Goal: Task Accomplishment & Management: Manage account settings

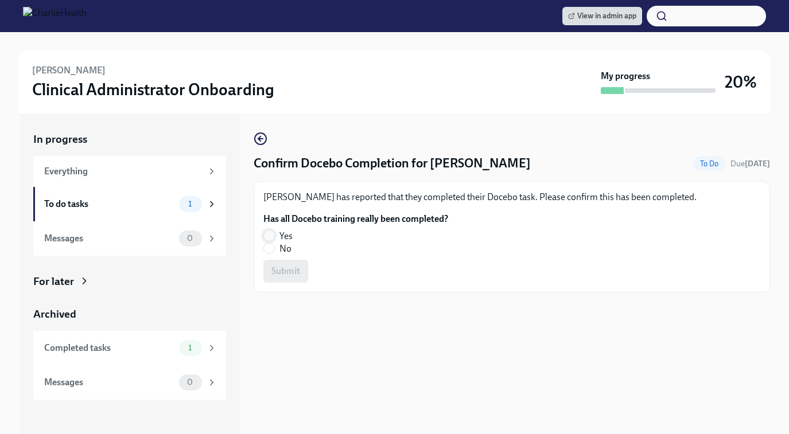
click at [273, 236] on input "Yes" at bounding box center [269, 236] width 10 height 10
radio input "true"
click at [287, 282] on button "Submit" at bounding box center [285, 271] width 45 height 23
click at [270, 238] on input "Yes" at bounding box center [269, 236] width 10 height 10
radio input "true"
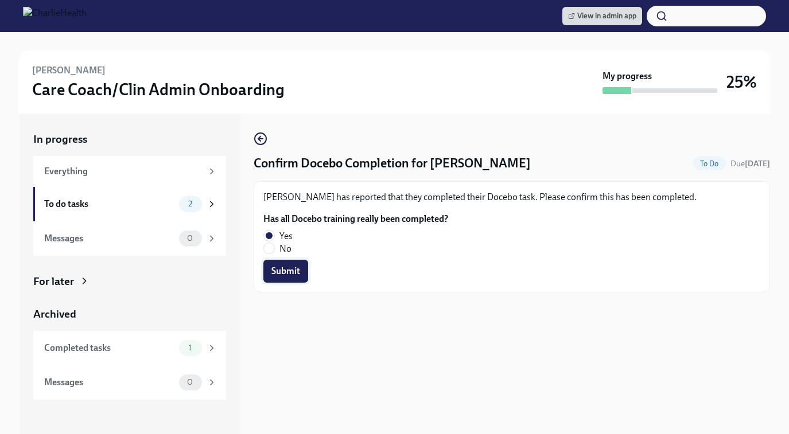
click at [282, 281] on button "Submit" at bounding box center [285, 271] width 45 height 23
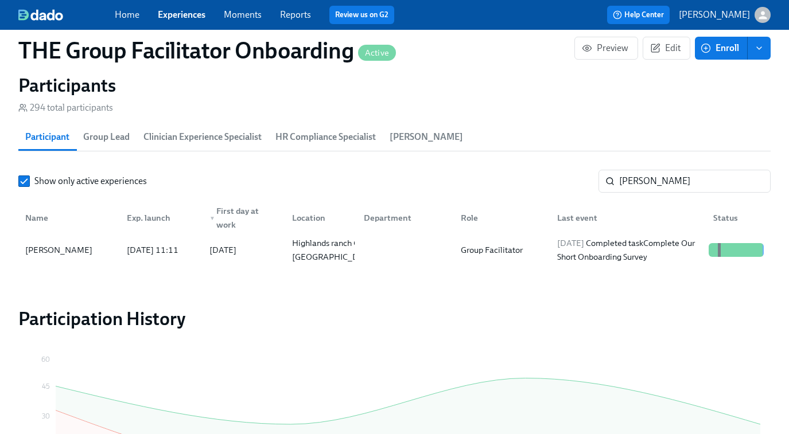
scroll to position [267, 0]
click at [680, 190] on input "[PERSON_NAME]" at bounding box center [694, 181] width 151 height 23
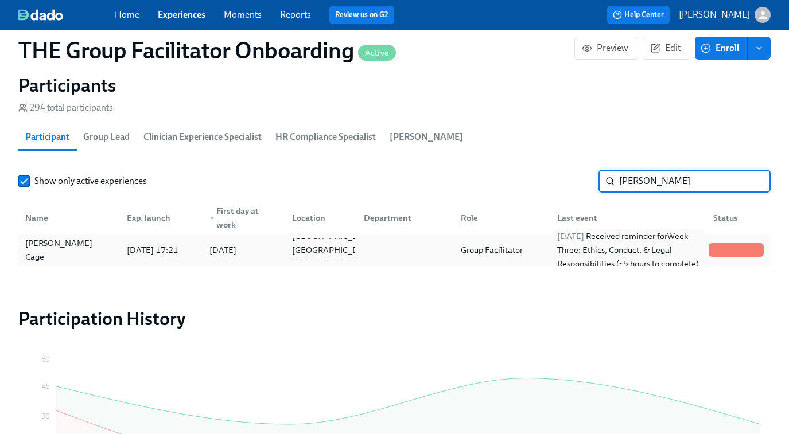
type input "[PERSON_NAME]"
click at [669, 243] on div "[DATE] Received reminder for Week Three: Ethics, Conduct, & Legal Responsibilit…" at bounding box center [627, 249] width 151 height 41
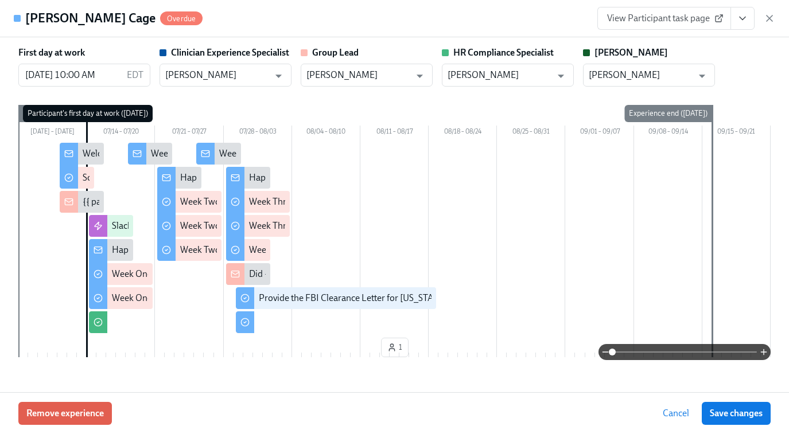
click at [649, 28] on link "View Participant task page" at bounding box center [664, 18] width 134 height 23
click at [772, 21] on icon "button" at bounding box center [769, 18] width 11 height 11
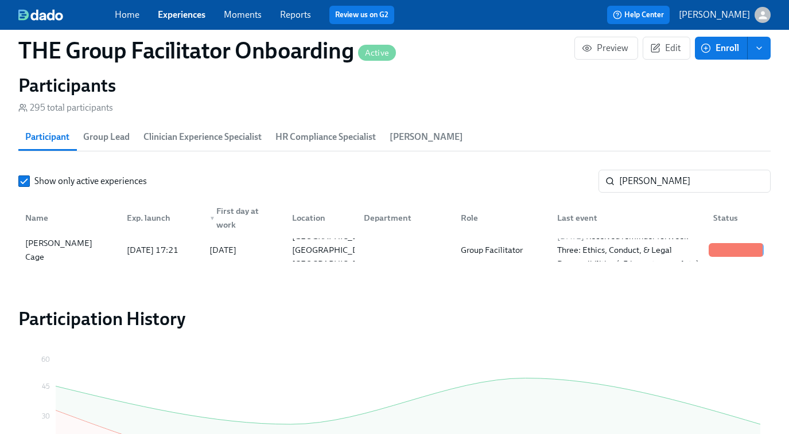
click at [182, 17] on link "Experiences" at bounding box center [182, 14] width 48 height 11
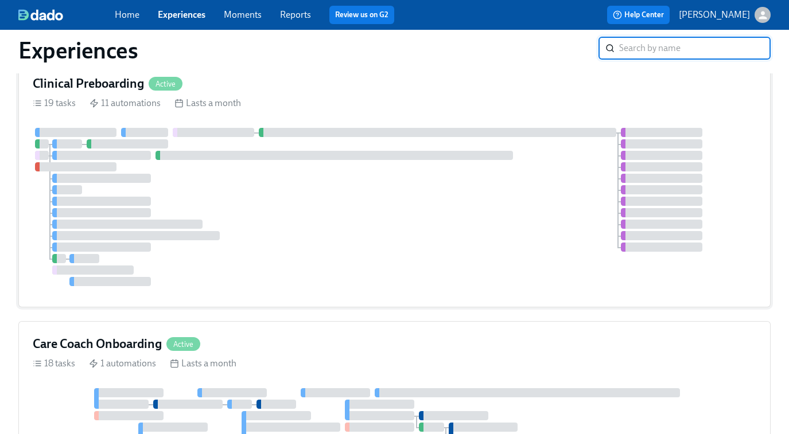
scroll to position [240, 0]
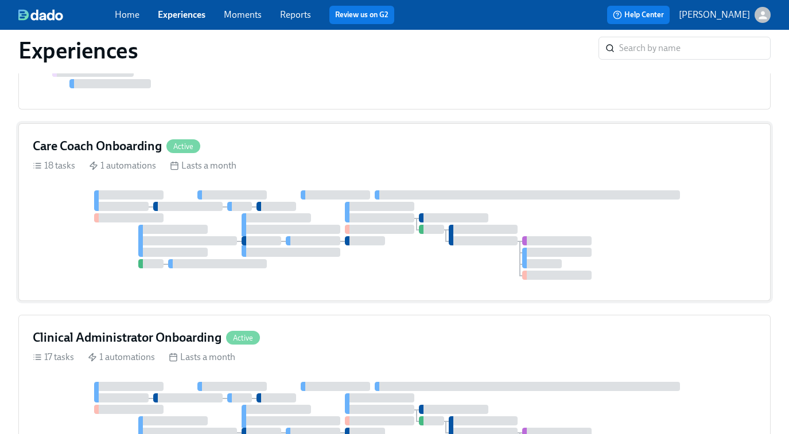
click at [333, 225] on div at bounding box center [291, 229] width 99 height 9
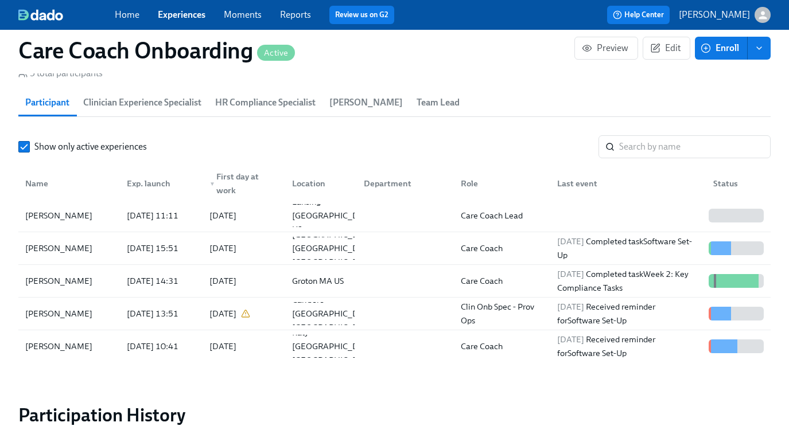
scroll to position [1038, 0]
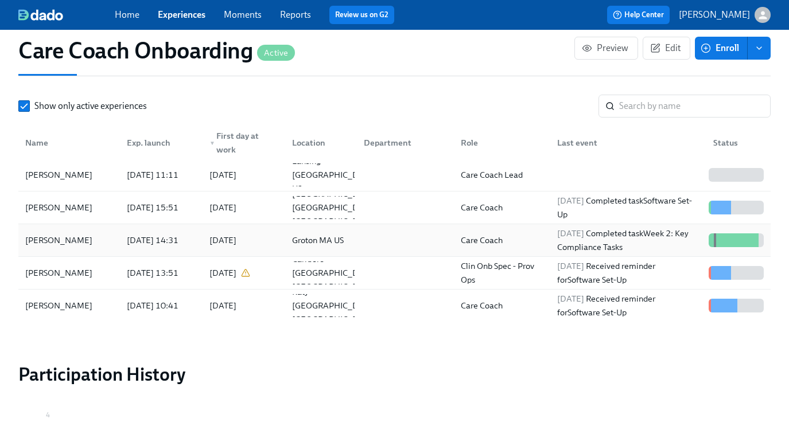
click at [599, 245] on div "[DATE] Completed task Week 2: Key Compliance Tasks" at bounding box center [627, 241] width 151 height 28
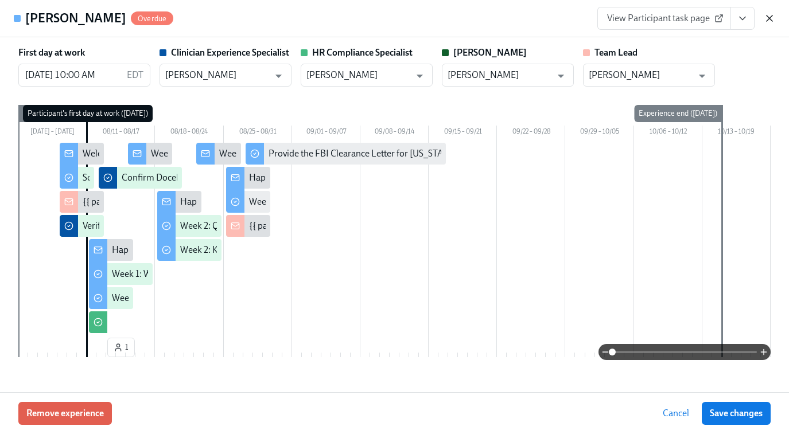
click at [768, 20] on icon "button" at bounding box center [769, 18] width 6 height 6
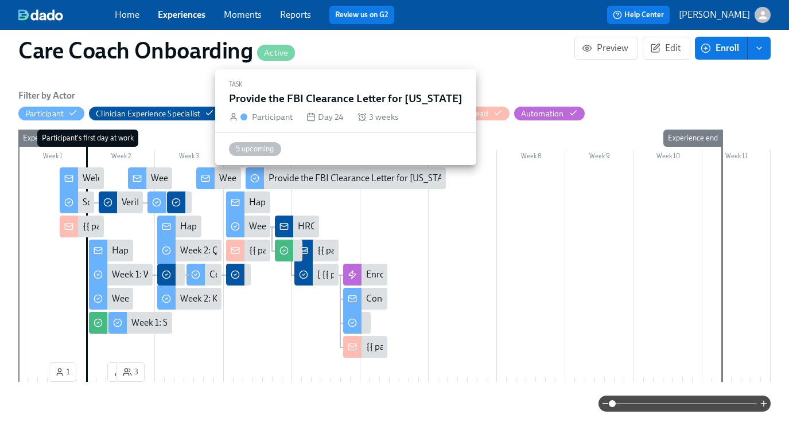
scroll to position [231, 0]
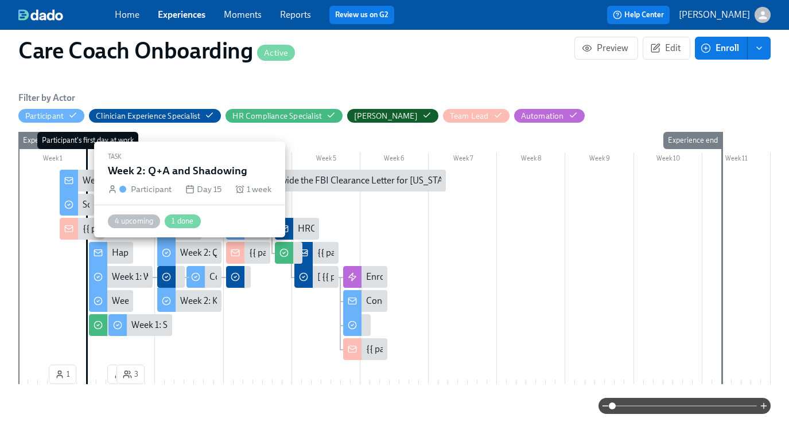
click at [189, 253] on div "Week 2: Q+A and Shadowing" at bounding box center [236, 253] width 113 height 13
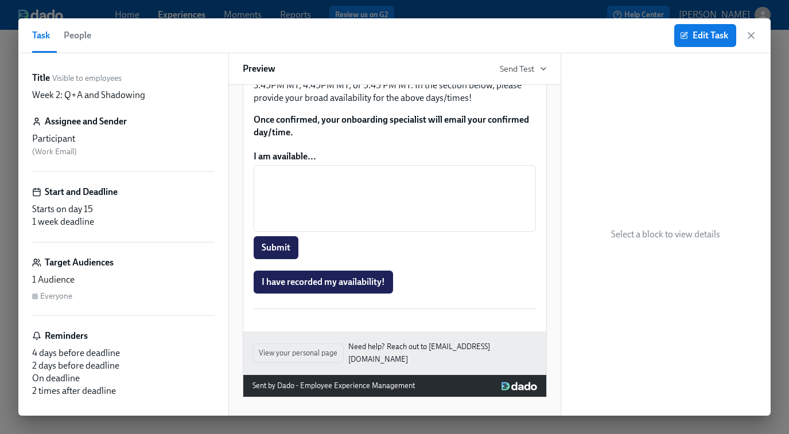
scroll to position [770, 0]
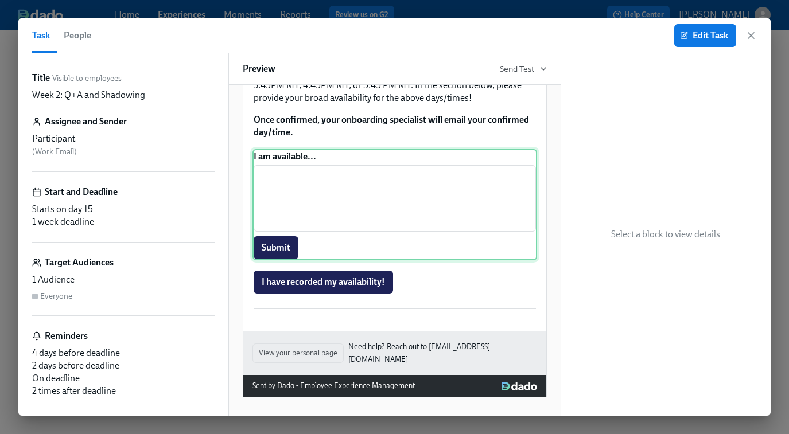
click at [354, 250] on div "I am available... ​ Submit" at bounding box center [394, 204] width 285 height 111
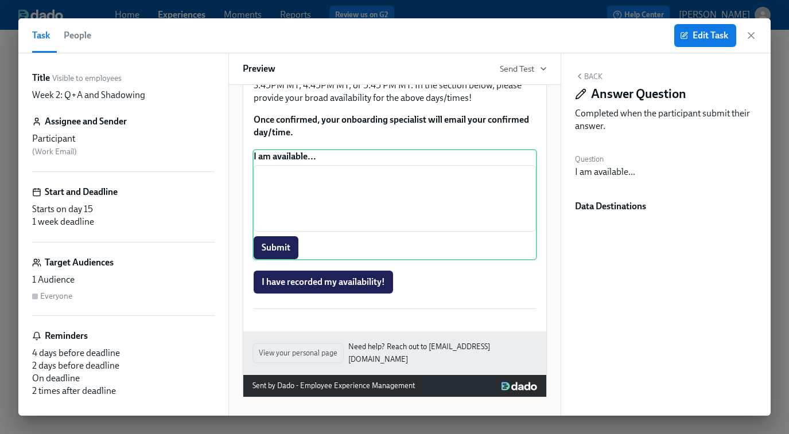
click at [609, 209] on h6 "Data Destinations" at bounding box center [666, 206] width 182 height 13
click at [606, 166] on div "I am available..." at bounding box center [605, 172] width 60 height 13
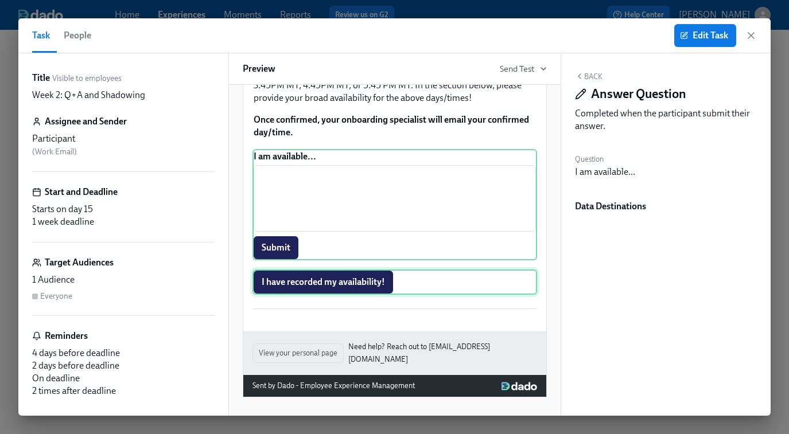
click at [347, 295] on div "I have recorded my availability!" at bounding box center [394, 282] width 285 height 25
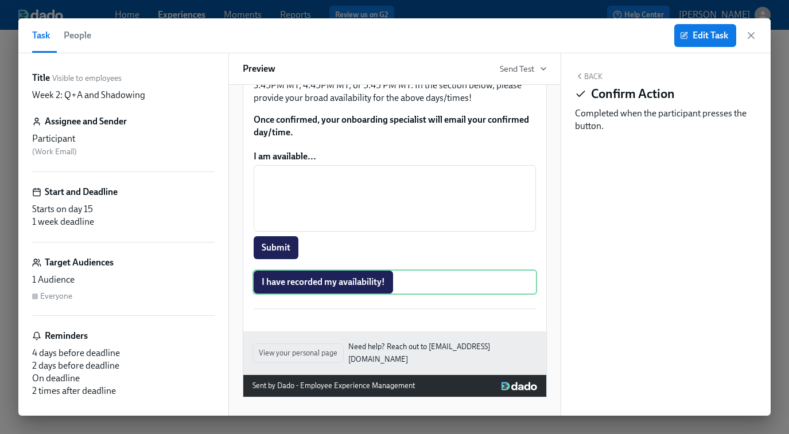
click at [634, 239] on div "Back Confirm Action Completed when the participant presses the button." at bounding box center [666, 234] width 210 height 363
click at [707, 33] on span "Edit Task" at bounding box center [705, 35] width 46 height 11
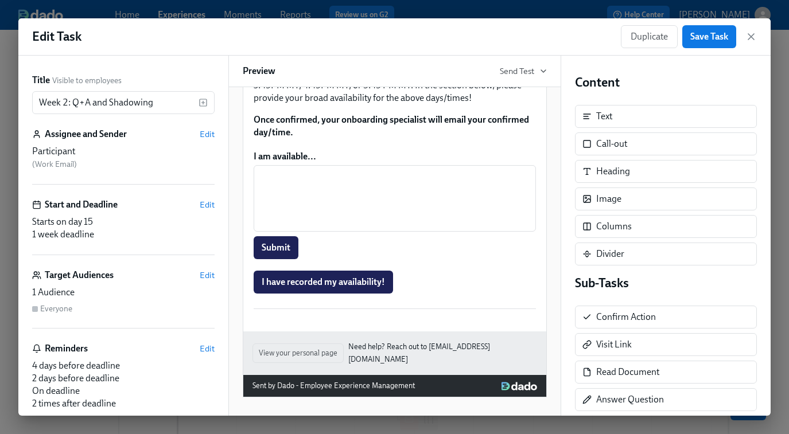
scroll to position [783, 0]
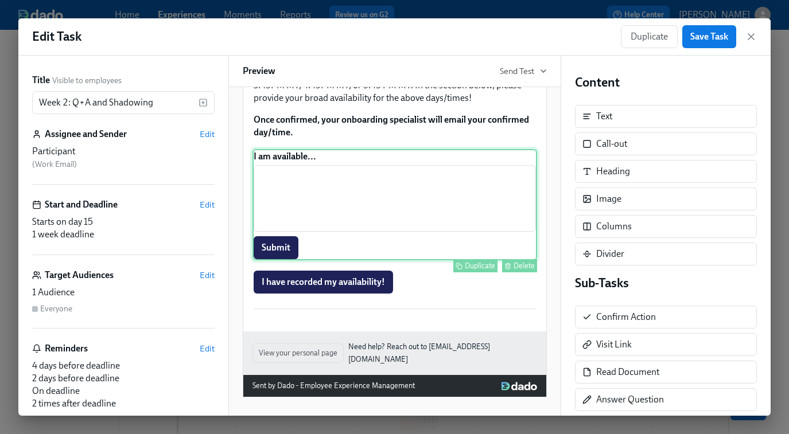
click at [477, 259] on div "I am available... ​ Submit Duplicate Delete" at bounding box center [394, 204] width 285 height 111
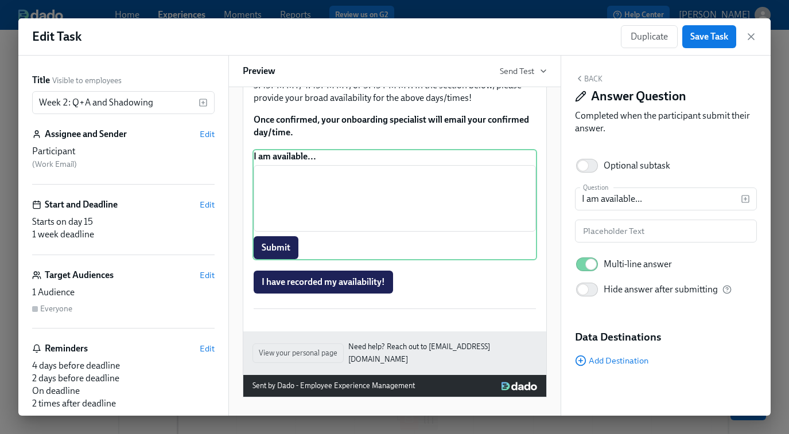
scroll to position [1, 0]
click at [612, 356] on span "Add Destination" at bounding box center [611, 360] width 73 height 11
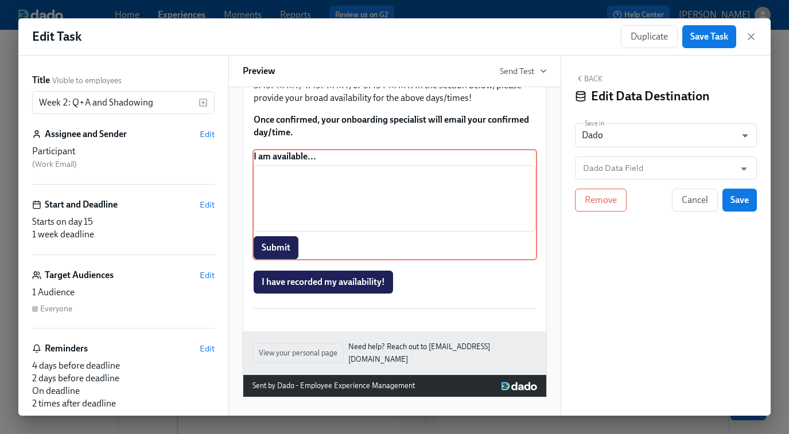
scroll to position [0, 0]
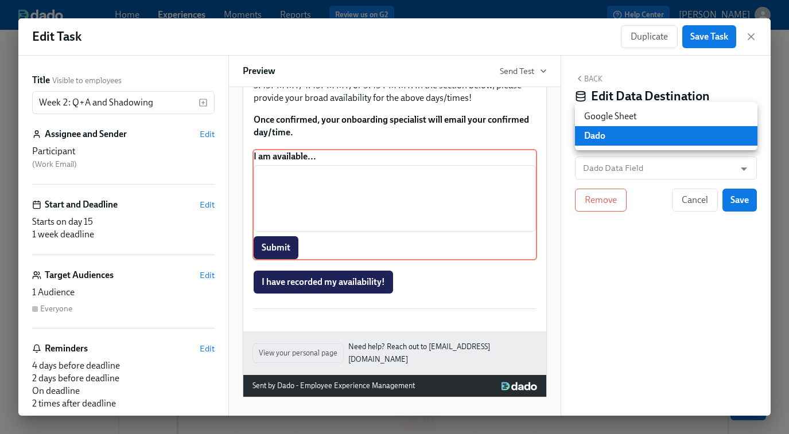
click at [623, 133] on body "Home Experiences Moments Reports Review us on G2 Help Center [PERSON_NAME] Back…" at bounding box center [394, 270] width 789 height 540
click at [614, 166] on div at bounding box center [394, 217] width 789 height 434
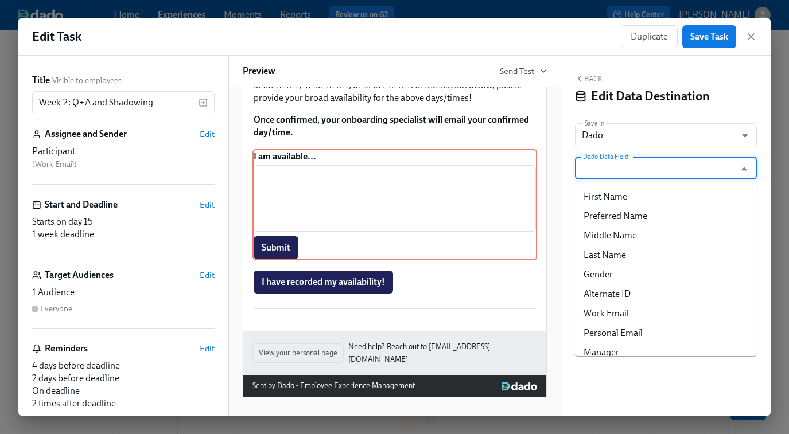
click at [626, 169] on input "Dado Data Field" at bounding box center [658, 168] width 154 height 23
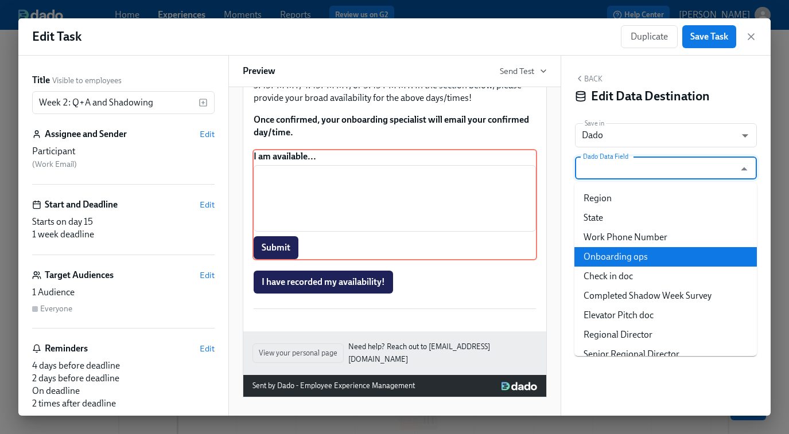
scroll to position [398, 0]
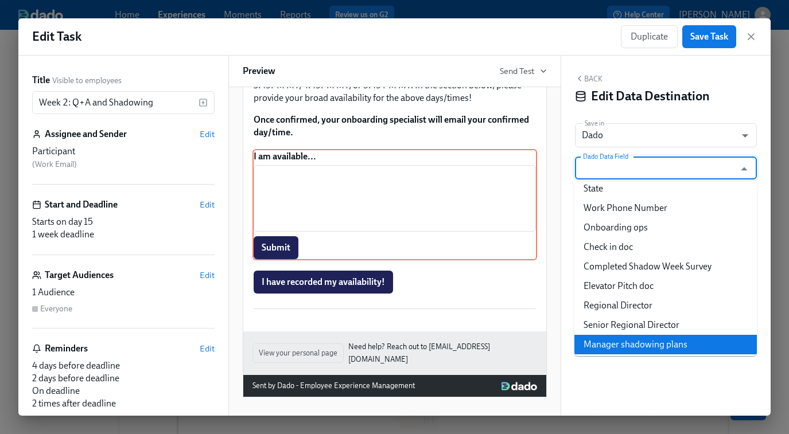
click at [608, 387] on div "Back Edit Data Destination Save in Dado USER_PROFILE ​ Dado Data Field Dado Dat…" at bounding box center [666, 236] width 210 height 360
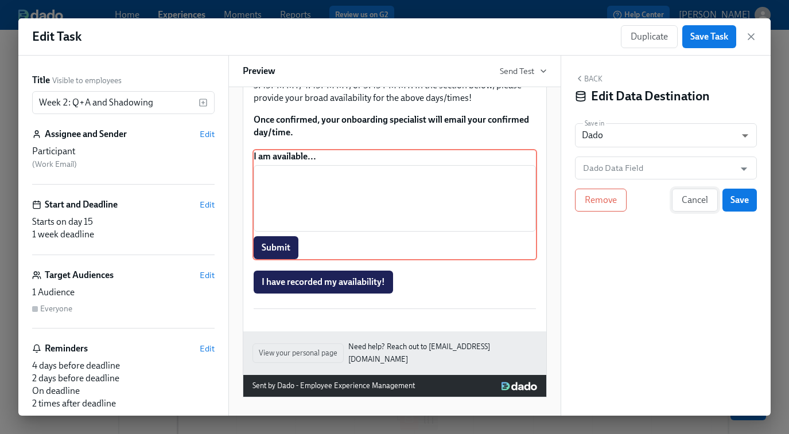
click at [686, 208] on button "Cancel" at bounding box center [695, 200] width 46 height 23
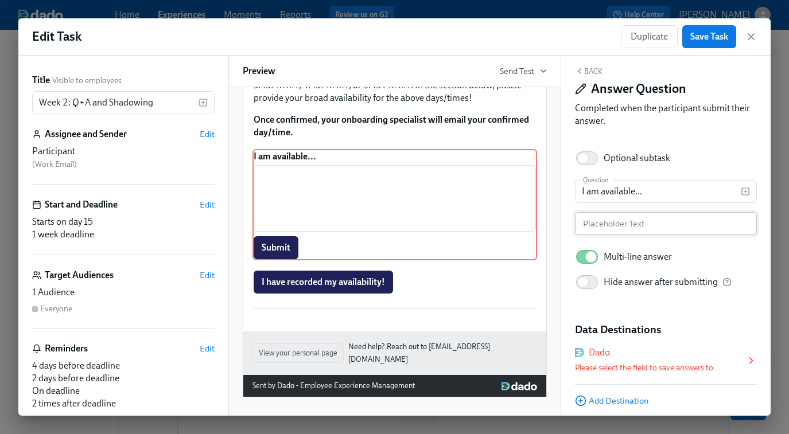
scroll to position [0, 0]
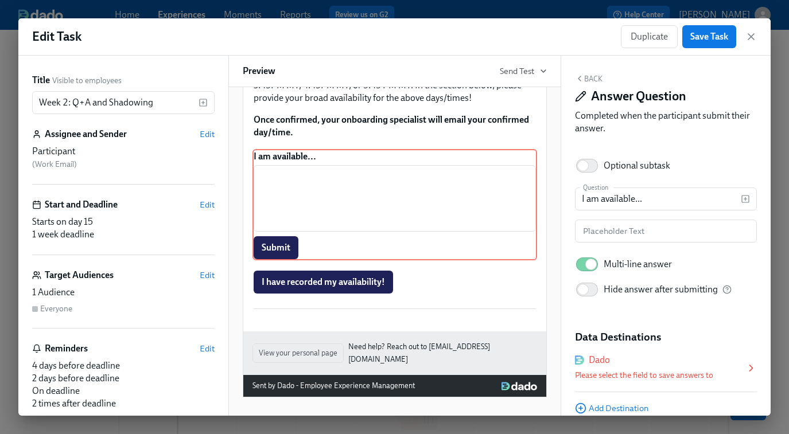
click at [589, 77] on button "Back" at bounding box center [589, 78] width 28 height 9
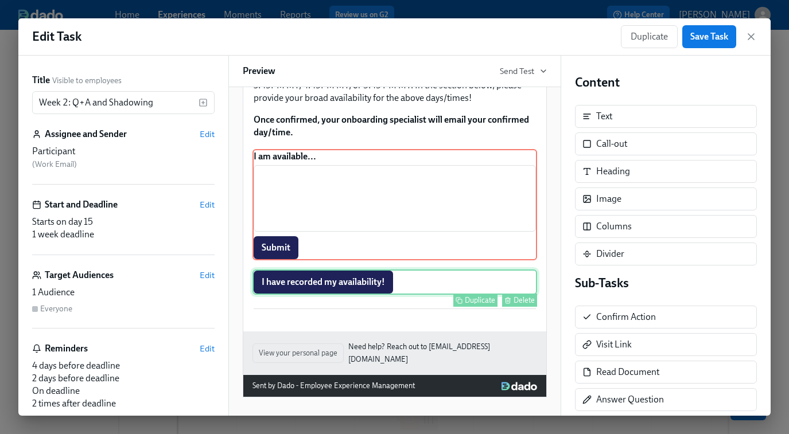
click at [352, 295] on div "I have recorded my availability! Duplicate Delete" at bounding box center [394, 282] width 285 height 25
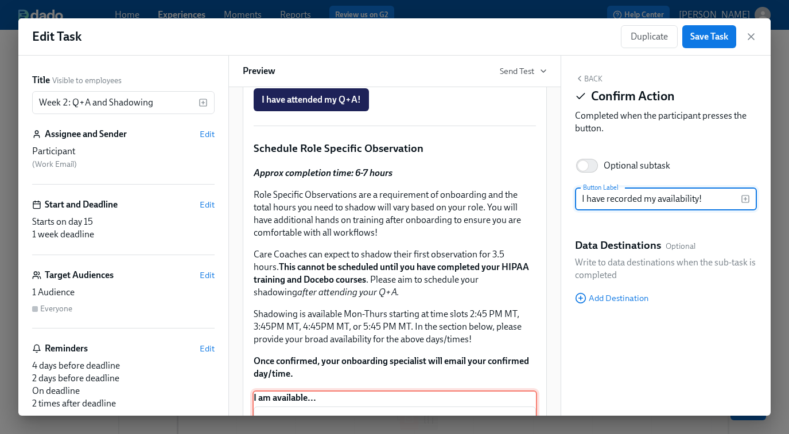
scroll to position [409, 0]
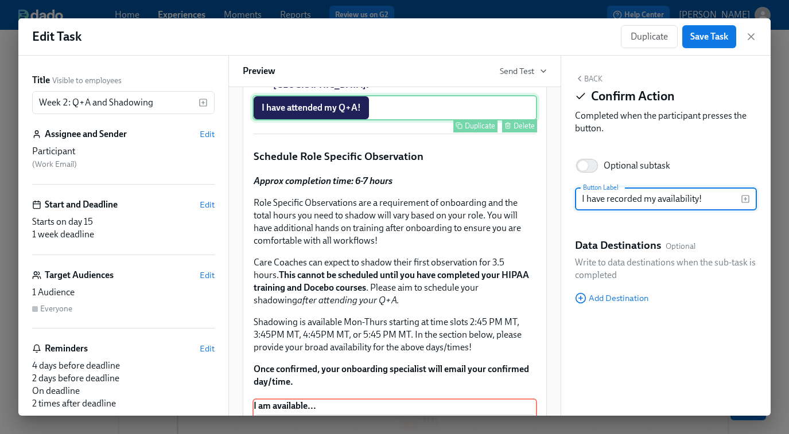
click at [425, 120] on div "I have attended my Q+A! Duplicate Delete" at bounding box center [394, 107] width 285 height 25
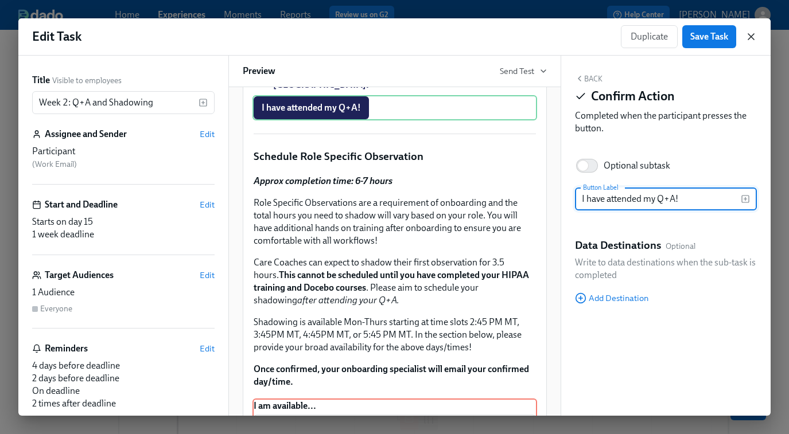
click at [749, 36] on icon "button" at bounding box center [751, 37] width 6 height 6
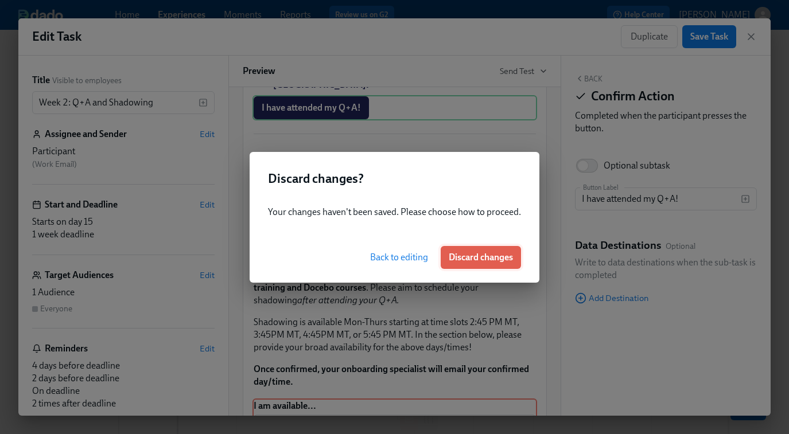
click at [487, 255] on span "Discard changes" at bounding box center [481, 257] width 64 height 11
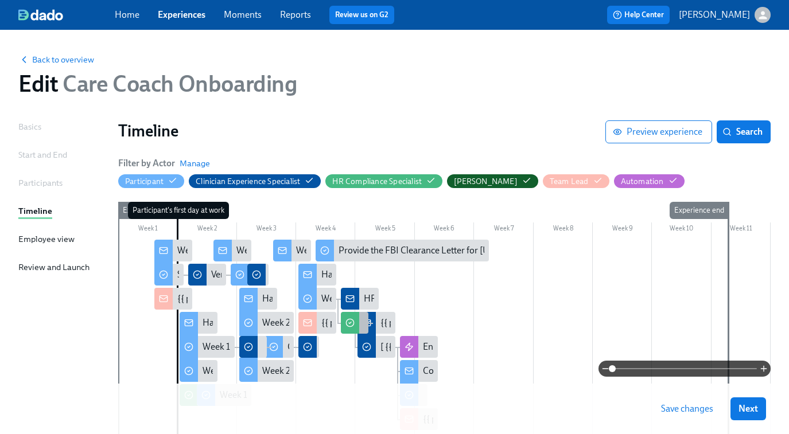
scroll to position [67, 0]
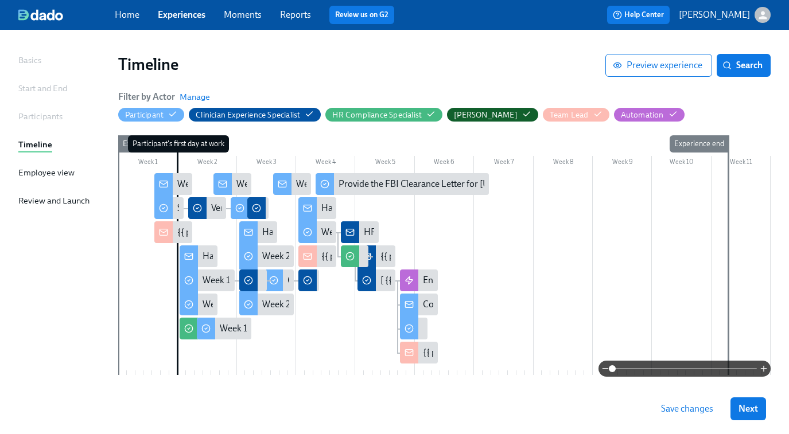
click at [169, 22] on div "Home Experiences Moments Reports Review us on G2" at bounding box center [279, 15] width 328 height 18
click at [172, 17] on link "Experiences" at bounding box center [182, 14] width 48 height 11
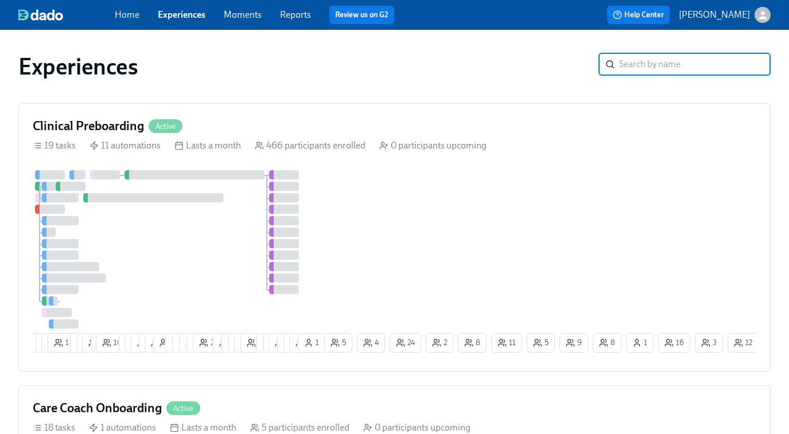
click at [190, 15] on link "Experiences" at bounding box center [182, 14] width 48 height 11
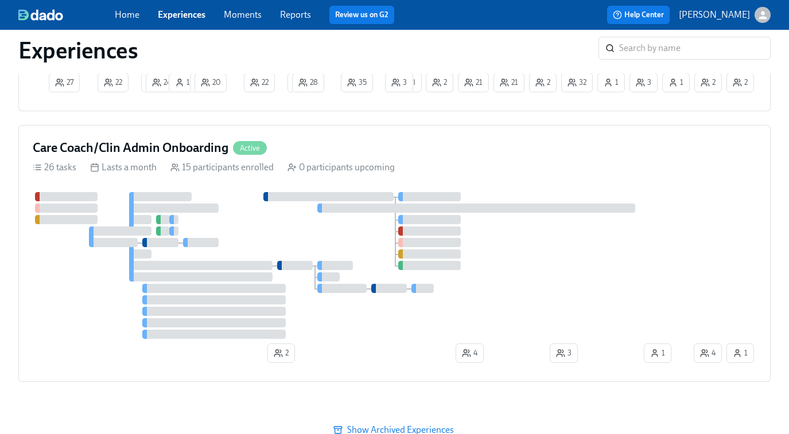
scroll to position [936, 0]
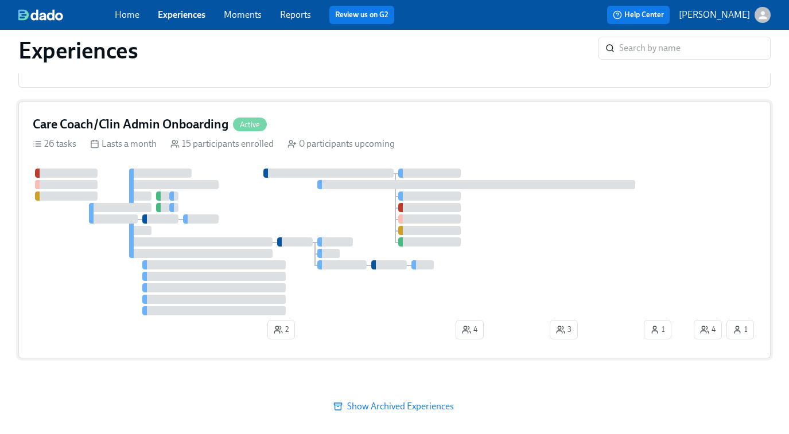
click at [571, 237] on div at bounding box center [362, 242] width 659 height 147
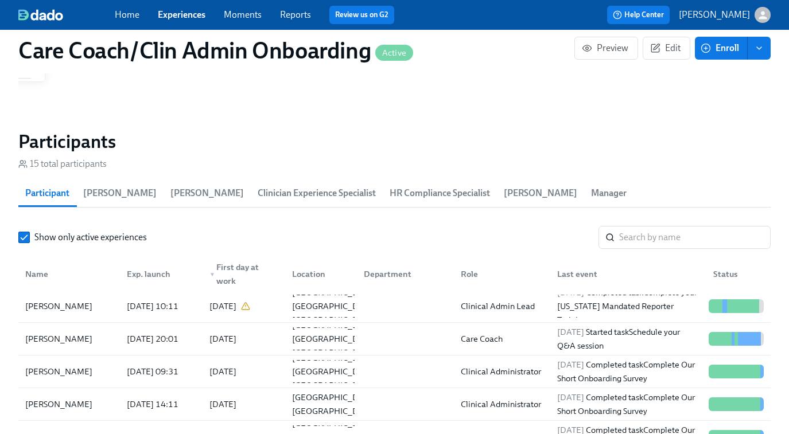
scroll to position [1054, 0]
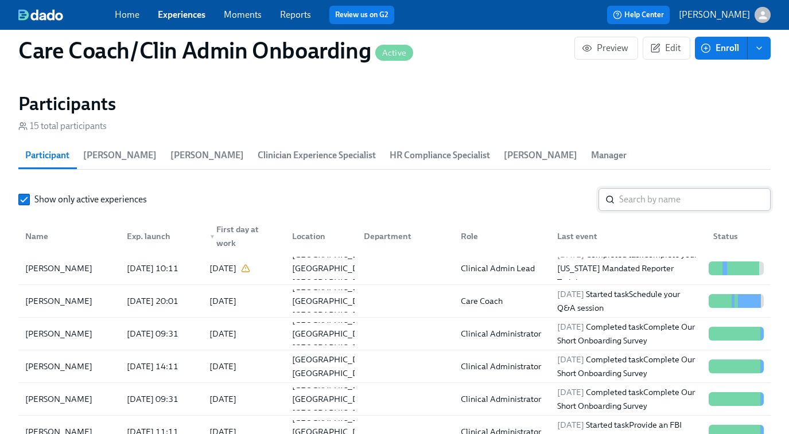
click at [629, 199] on input "search" at bounding box center [694, 199] width 151 height 23
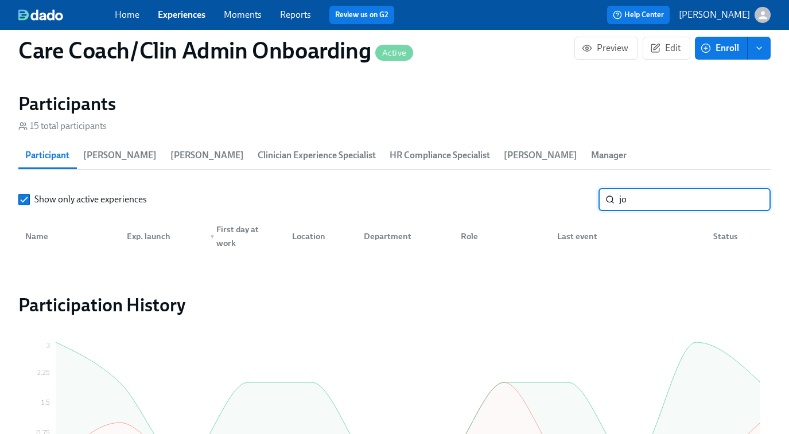
type input "j"
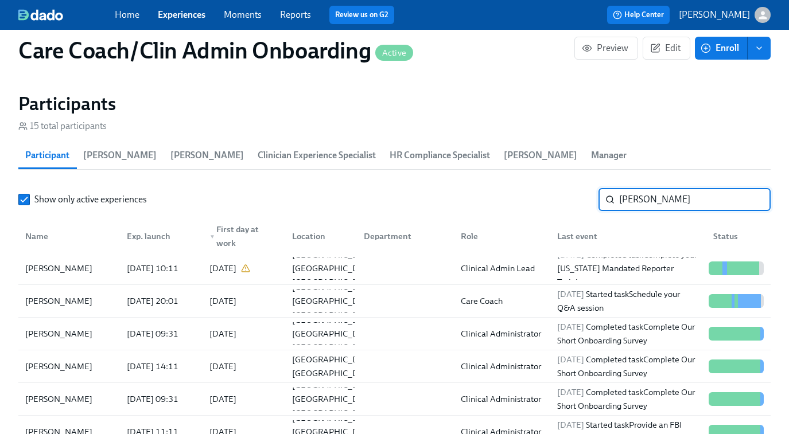
type input "[PERSON_NAME]"
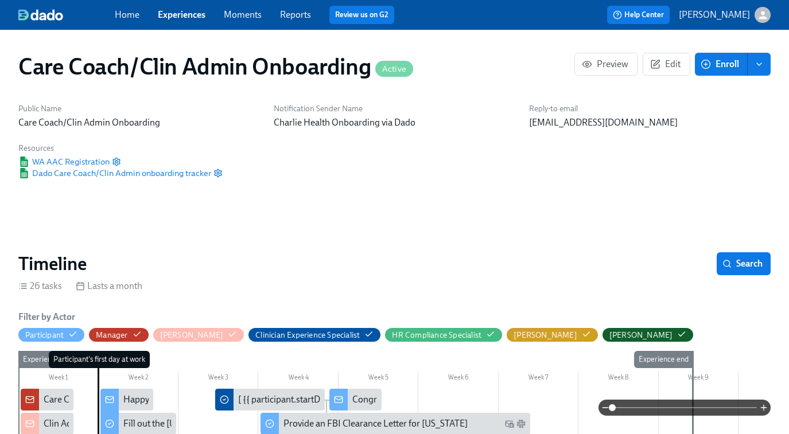
scroll to position [1054, 0]
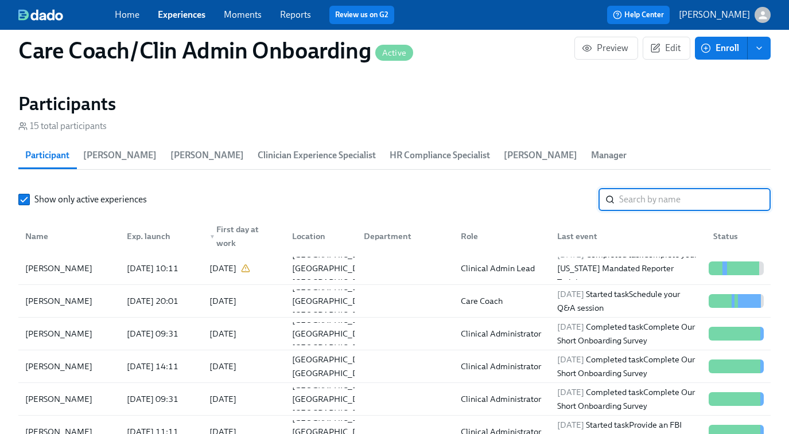
click at [178, 20] on link "Experiences" at bounding box center [182, 14] width 48 height 11
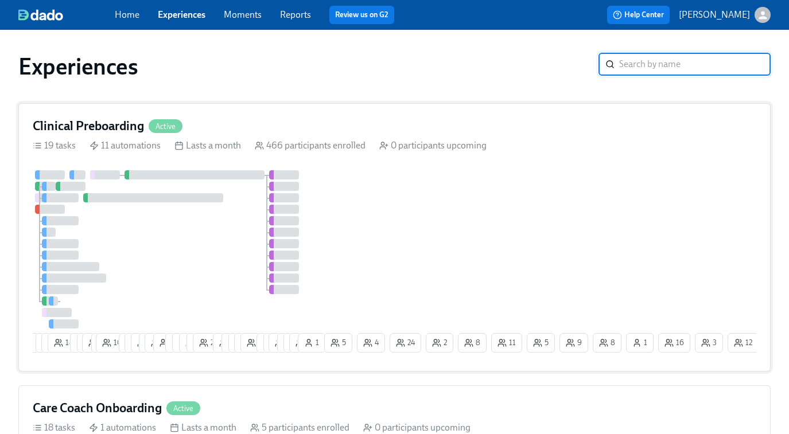
scroll to position [317, 0]
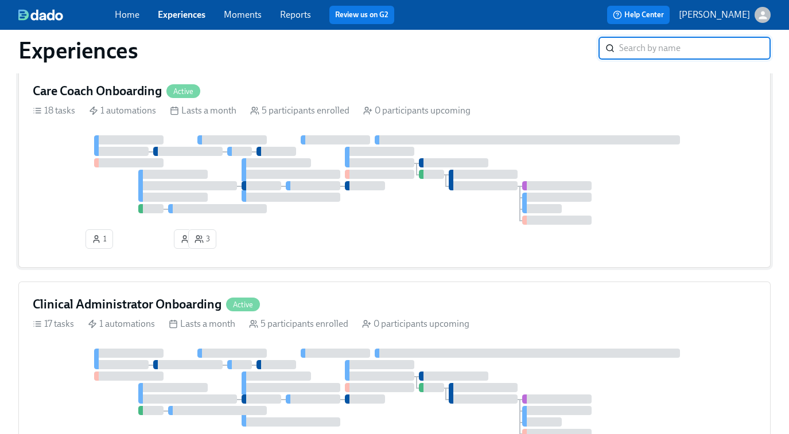
click at [238, 180] on div at bounding box center [394, 180] width 723 height 90
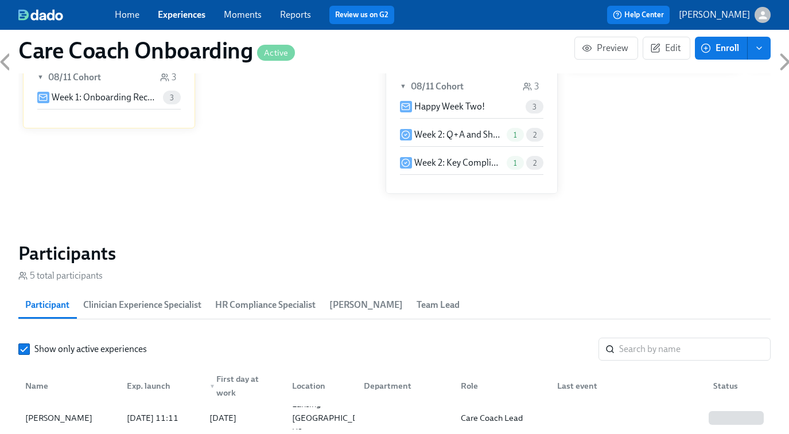
scroll to position [798, 0]
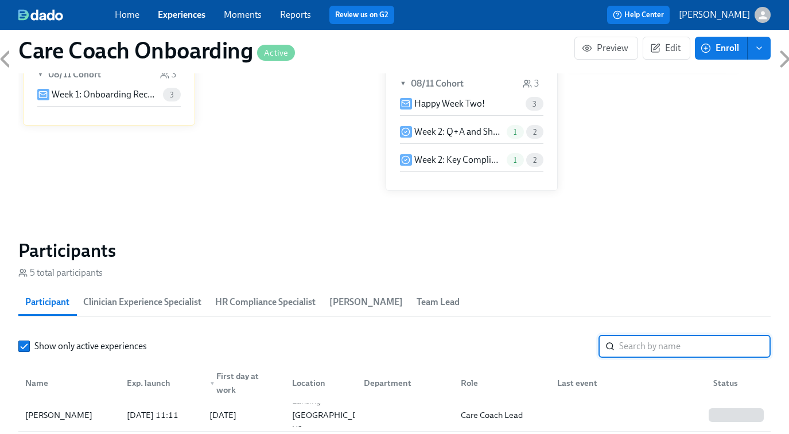
click at [645, 349] on input "search" at bounding box center [694, 346] width 151 height 23
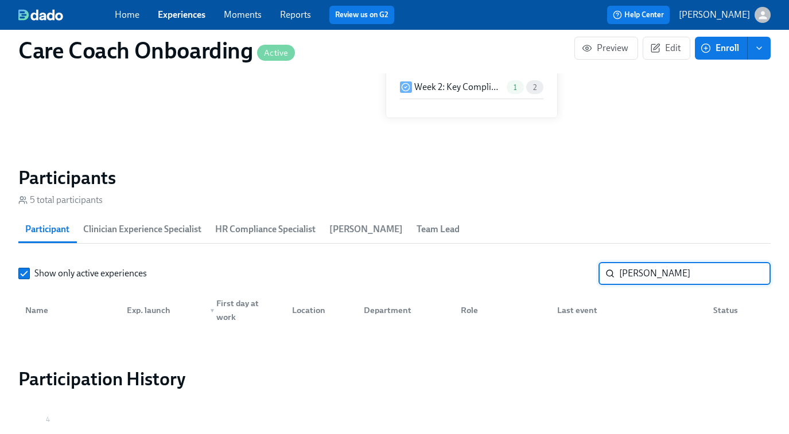
scroll to position [888, 0]
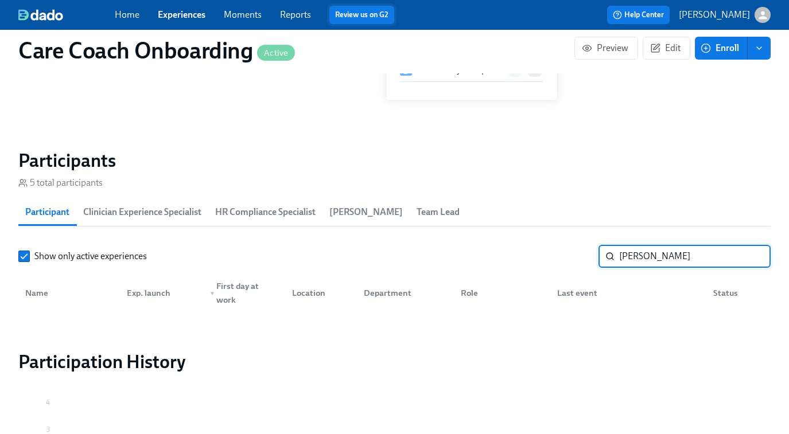
type input "[PERSON_NAME]"
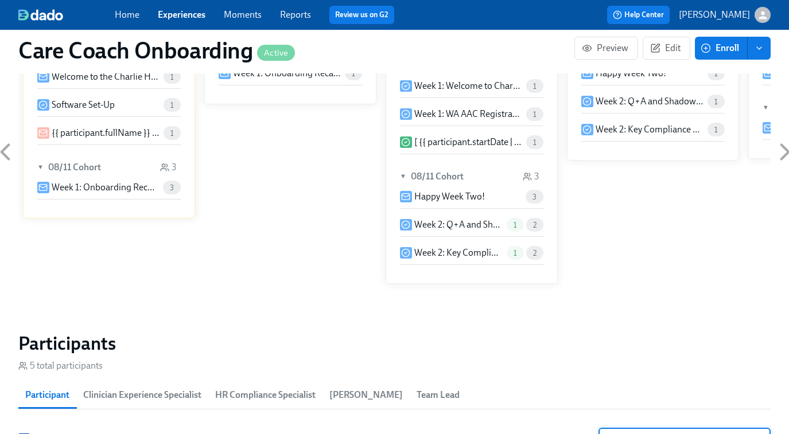
scroll to position [683, 0]
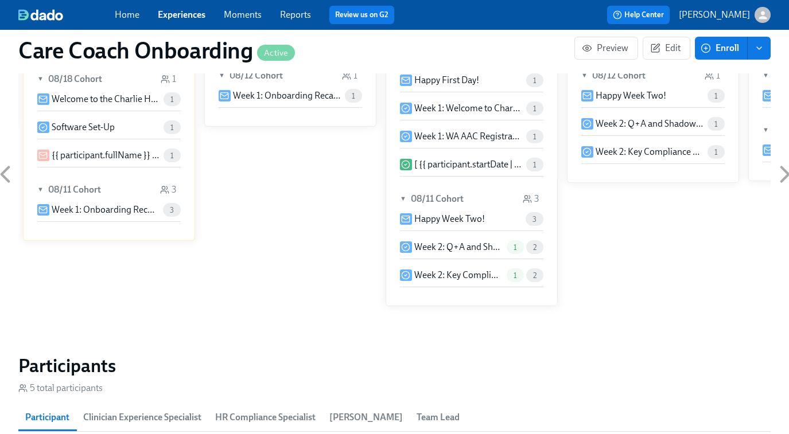
click at [181, 16] on link "Experiences" at bounding box center [182, 14] width 48 height 11
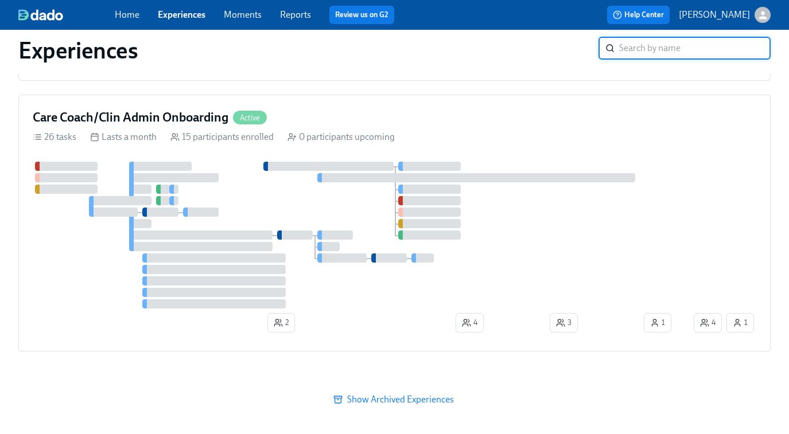
scroll to position [952, 0]
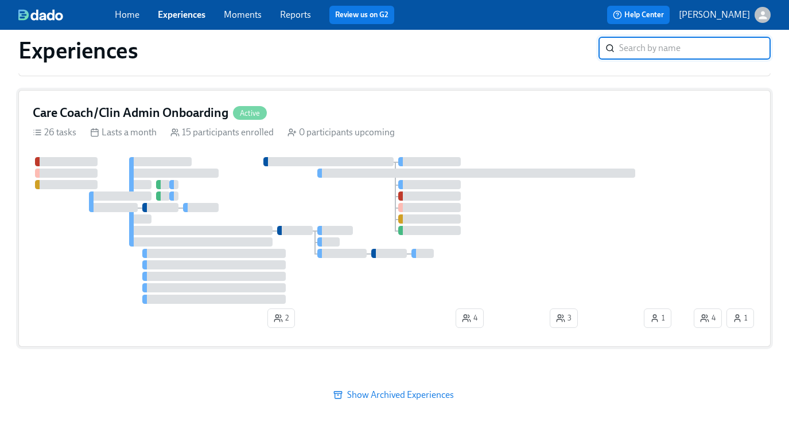
click at [334, 185] on div at bounding box center [362, 230] width 659 height 147
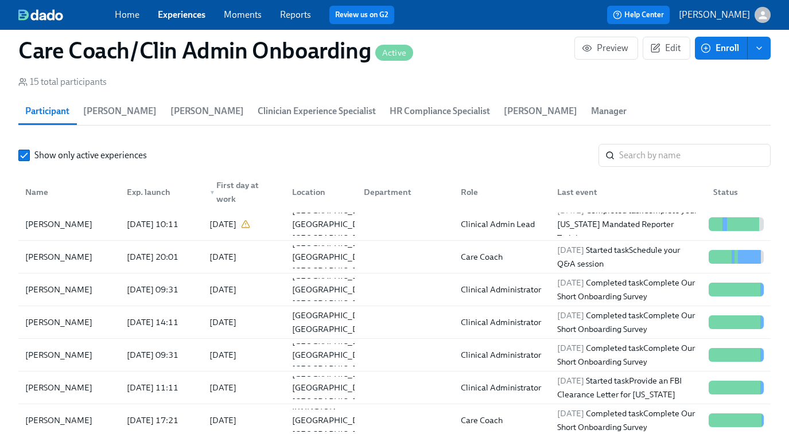
scroll to position [1112, 0]
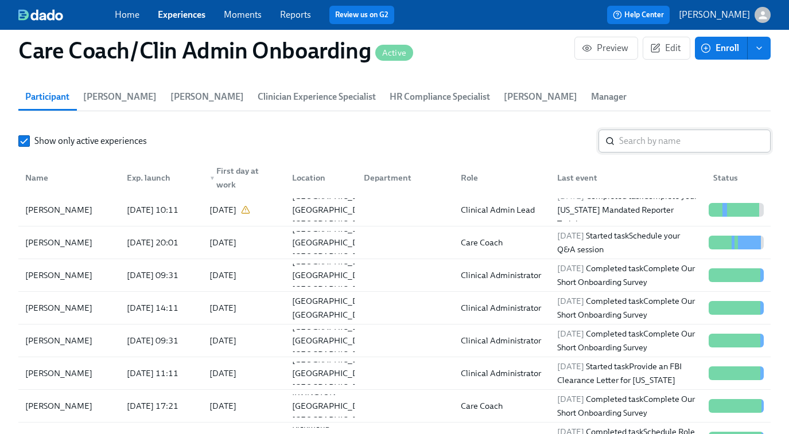
click at [643, 138] on input "search" at bounding box center [694, 141] width 151 height 23
paste input "[PERSON_NAME]"
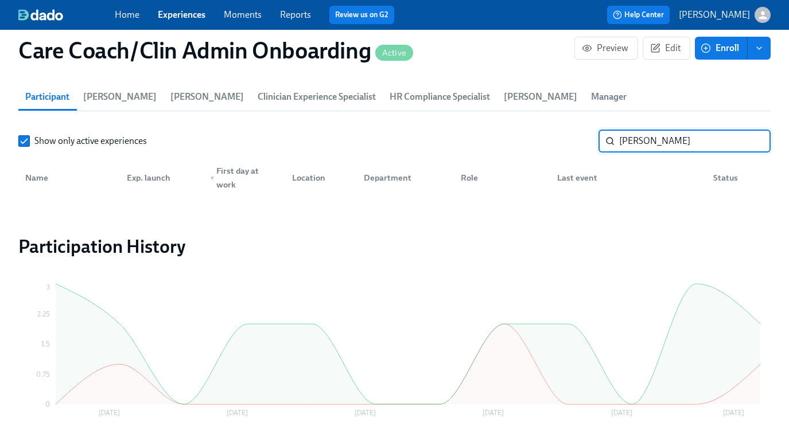
drag, startPoint x: 651, startPoint y: 139, endPoint x: 551, endPoint y: 139, distance: 99.8
click at [551, 139] on div "Show only active experiences [PERSON_NAME] ​" at bounding box center [394, 141] width 752 height 23
type input "[PERSON_NAME]"
click at [24, 143] on input "Show only active experiences" at bounding box center [24, 141] width 10 height 10
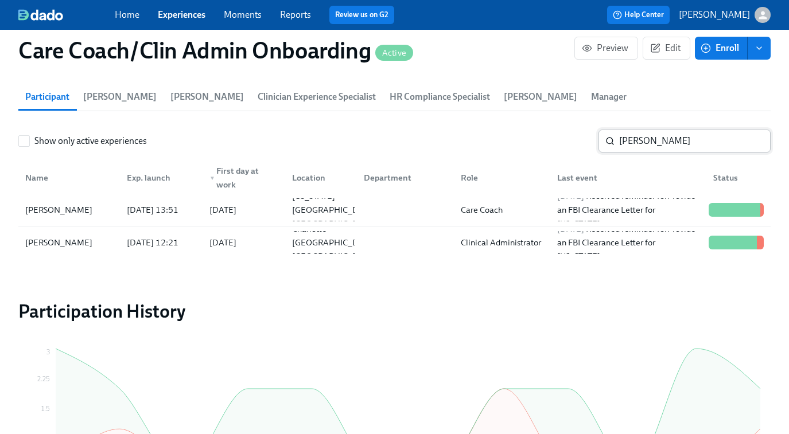
click at [660, 147] on input "[PERSON_NAME]" at bounding box center [694, 141] width 151 height 23
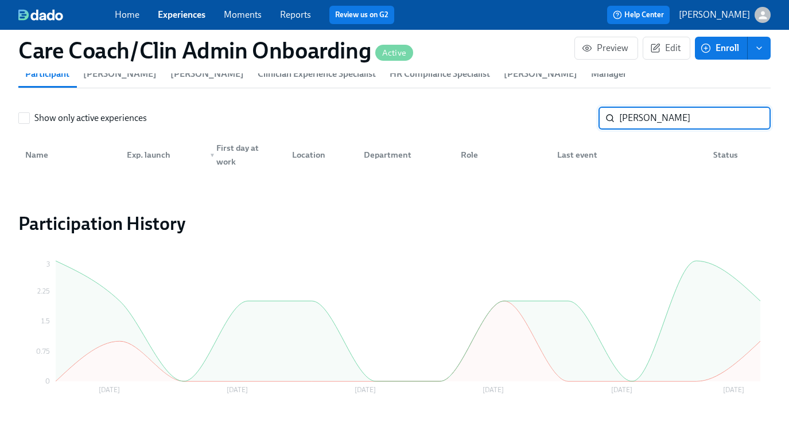
scroll to position [1018, 0]
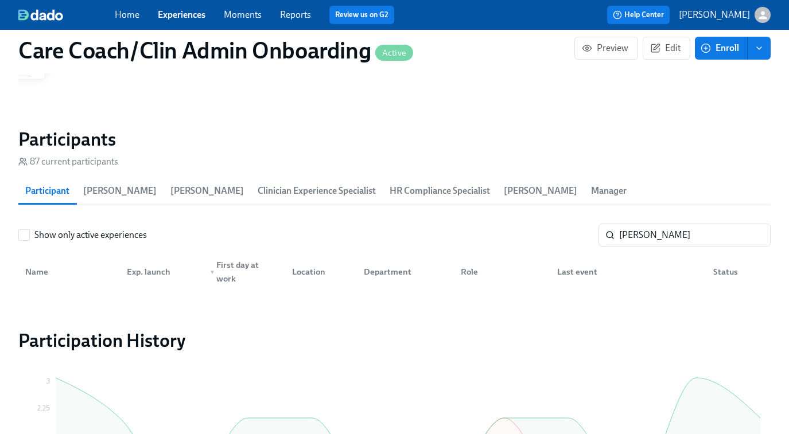
click at [102, 191] on span "[PERSON_NAME]" at bounding box center [119, 191] width 73 height 16
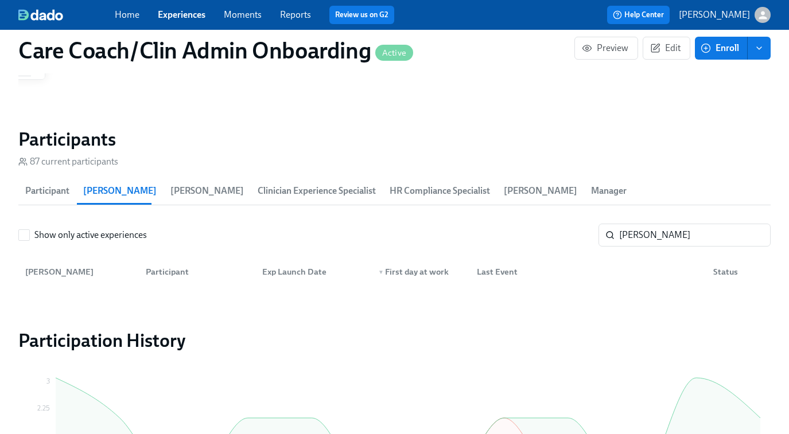
click at [41, 190] on span "Participant" at bounding box center [47, 191] width 44 height 16
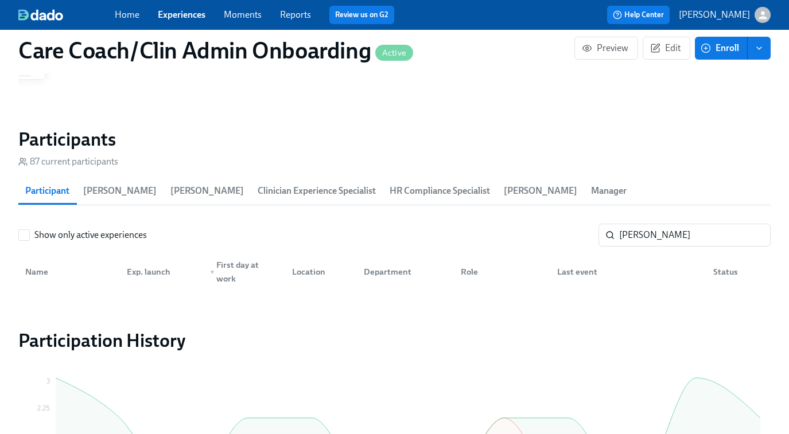
click at [262, 187] on span "Clinician Experience Specialist" at bounding box center [317, 191] width 118 height 16
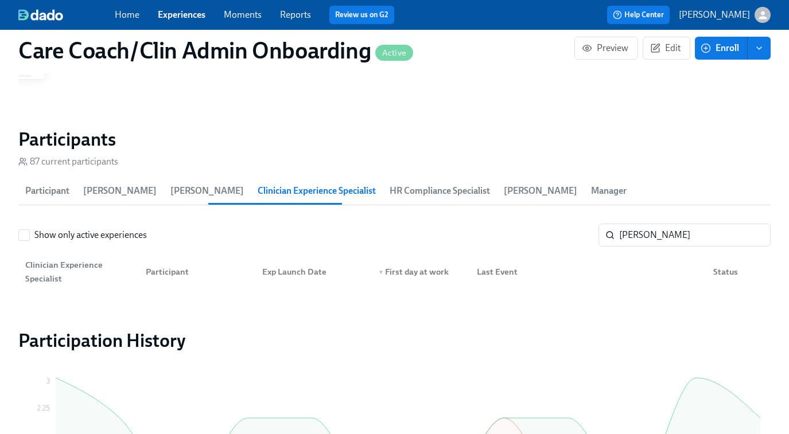
click at [422, 188] on span "HR Compliance Specialist" at bounding box center [440, 191] width 100 height 16
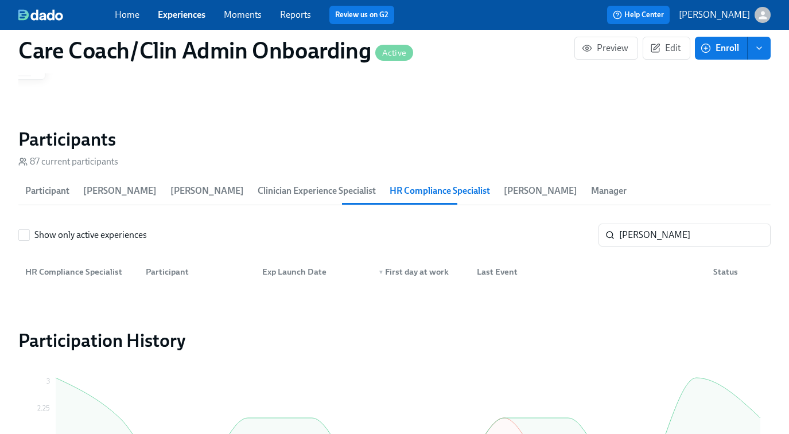
click at [504, 186] on span "[PERSON_NAME]" at bounding box center [540, 191] width 73 height 16
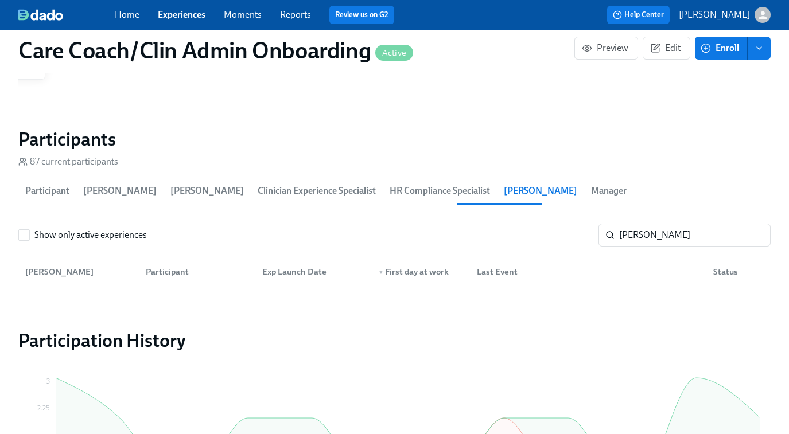
click at [591, 188] on span "Manager" at bounding box center [609, 191] width 36 height 16
click at [52, 195] on span "Participant" at bounding box center [47, 191] width 44 height 16
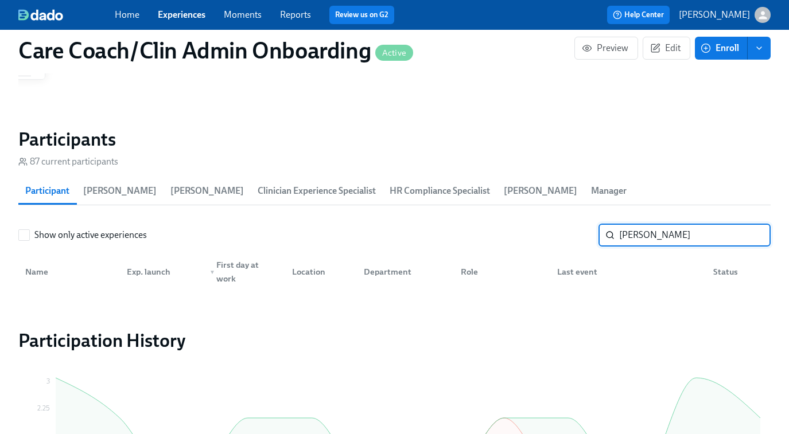
click at [653, 240] on input "[PERSON_NAME]" at bounding box center [694, 235] width 151 height 23
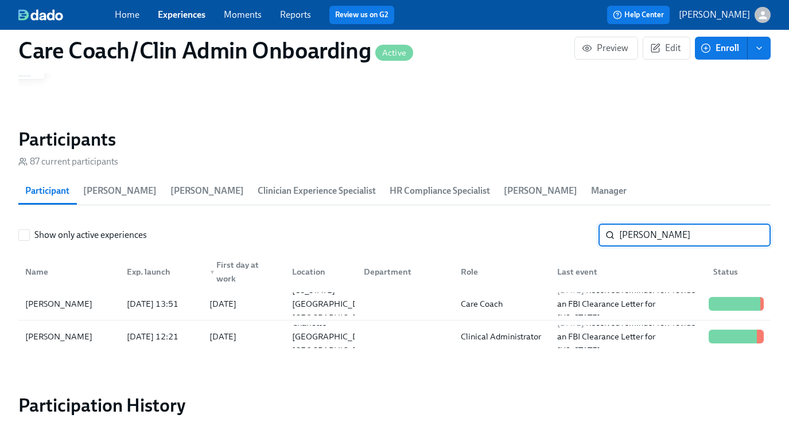
type input "[PERSON_NAME]"
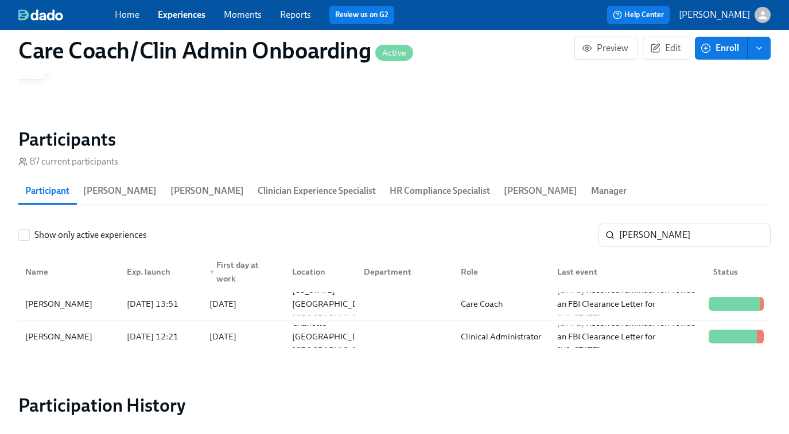
click at [190, 15] on link "Experiences" at bounding box center [182, 14] width 48 height 11
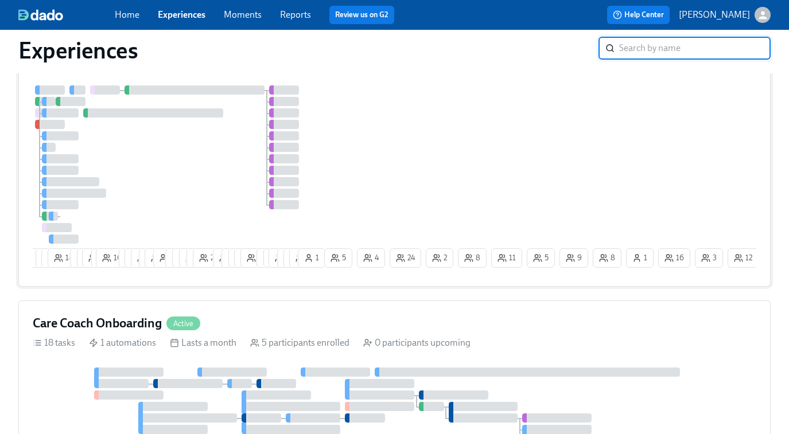
scroll to position [244, 0]
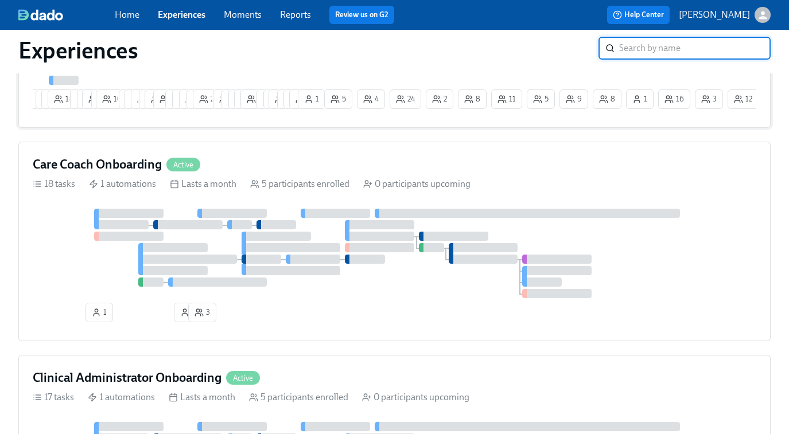
click at [282, 260] on div at bounding box center [394, 254] width 723 height 90
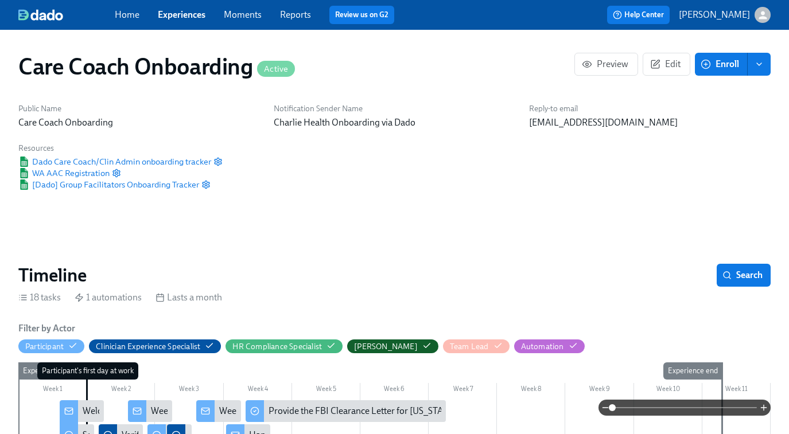
click at [176, 12] on link "Experiences" at bounding box center [182, 14] width 48 height 11
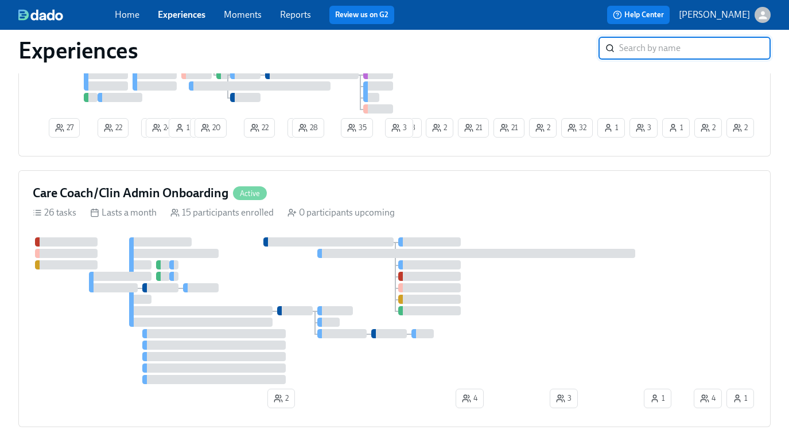
scroll to position [952, 0]
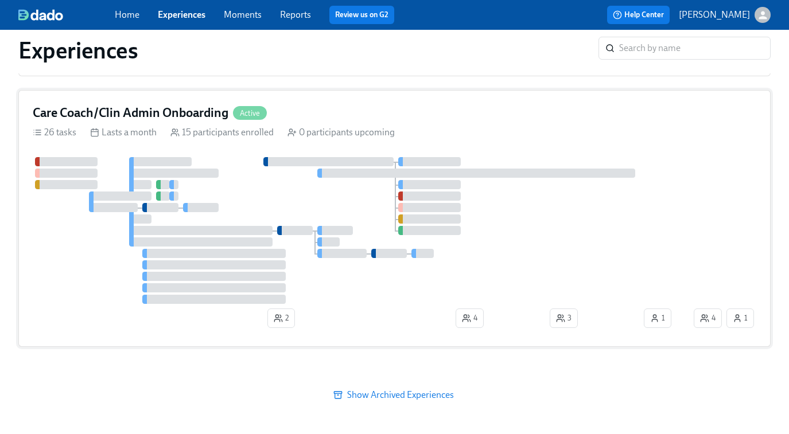
click at [291, 227] on div at bounding box center [295, 230] width 36 height 9
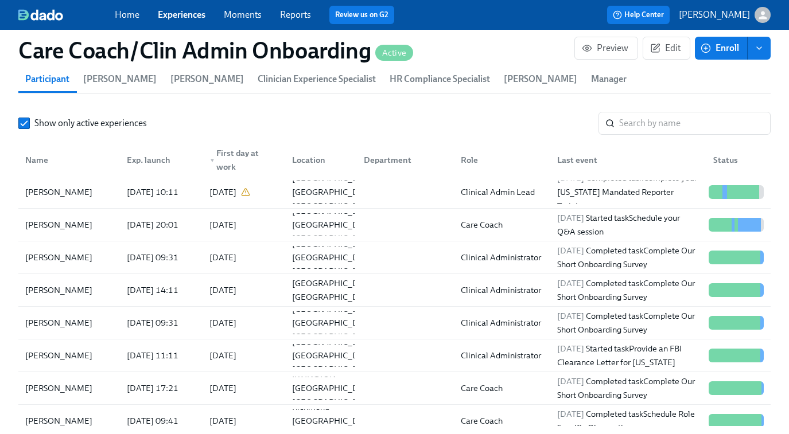
scroll to position [1127, 0]
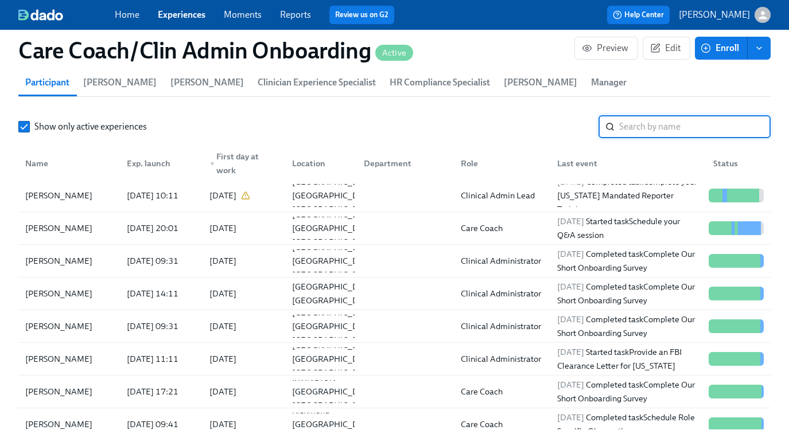
click at [655, 124] on input "search" at bounding box center [694, 126] width 151 height 23
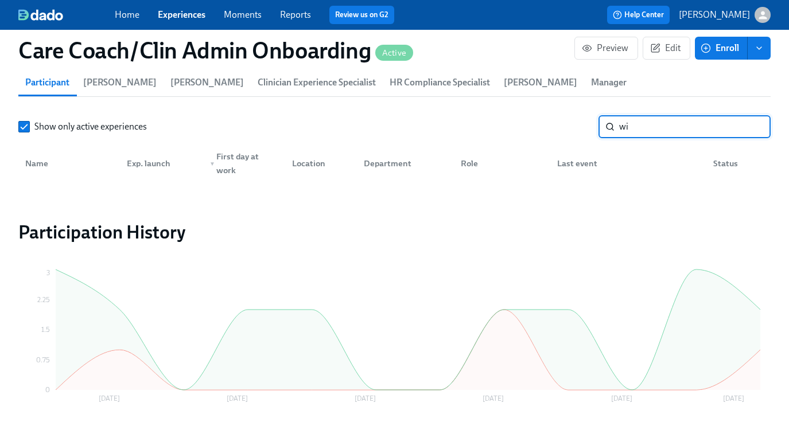
type input "w"
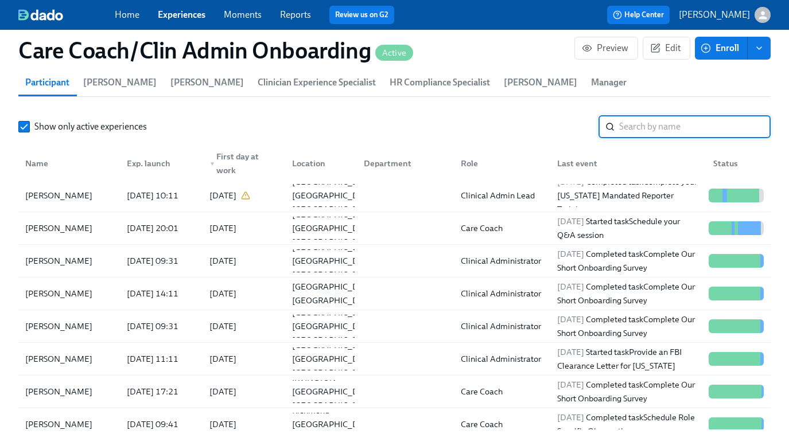
click at [185, 10] on link "Experiences" at bounding box center [182, 14] width 48 height 11
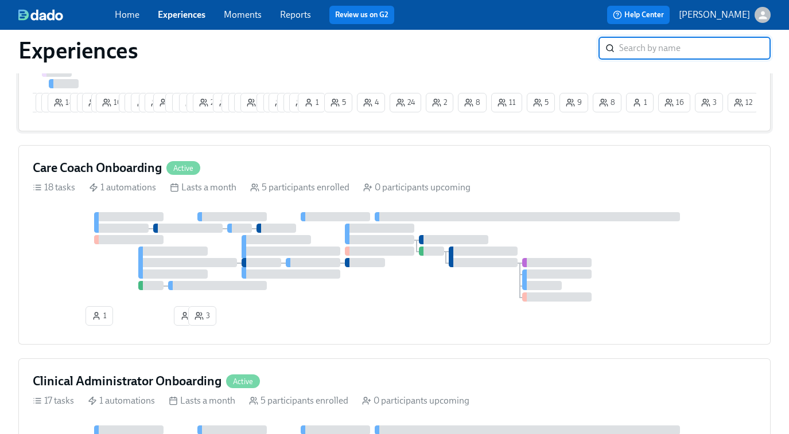
scroll to position [248, 0]
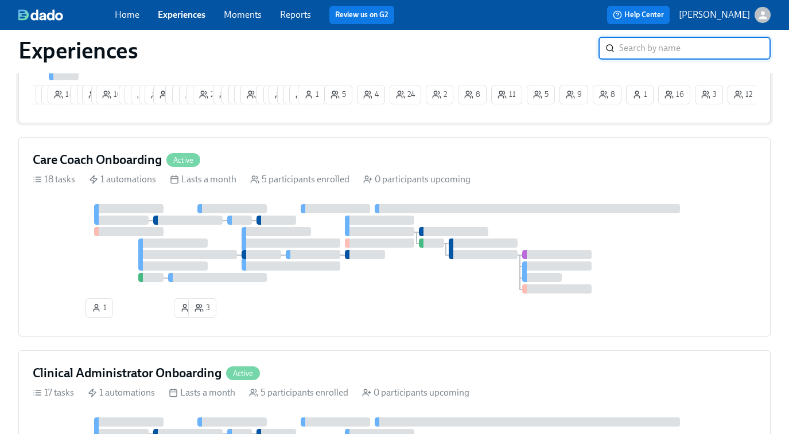
click at [255, 226] on div at bounding box center [394, 249] width 723 height 90
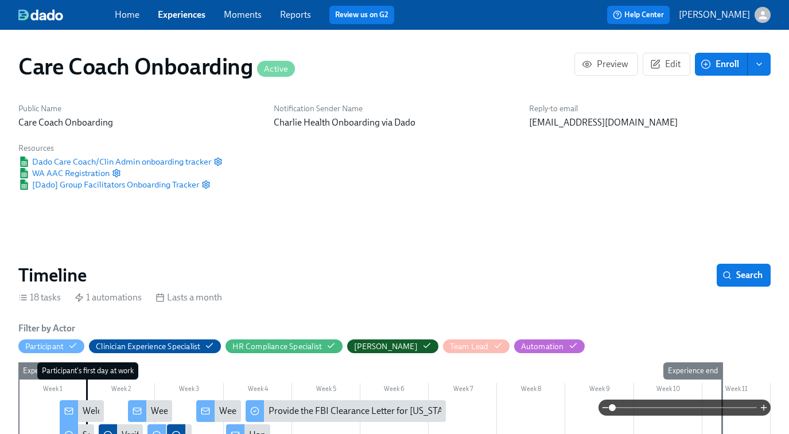
scroll to position [0, 902]
click at [713, 63] on span "Enroll" at bounding box center [721, 64] width 36 height 11
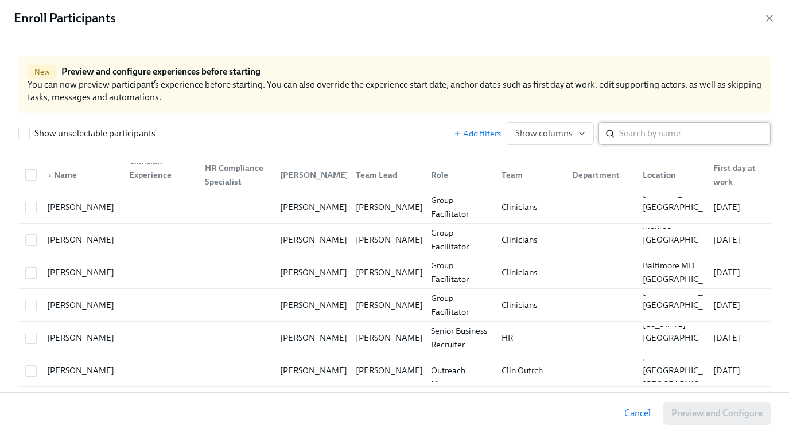
click at [657, 139] on input "search" at bounding box center [694, 133] width 151 height 23
paste input "[PERSON_NAME]"
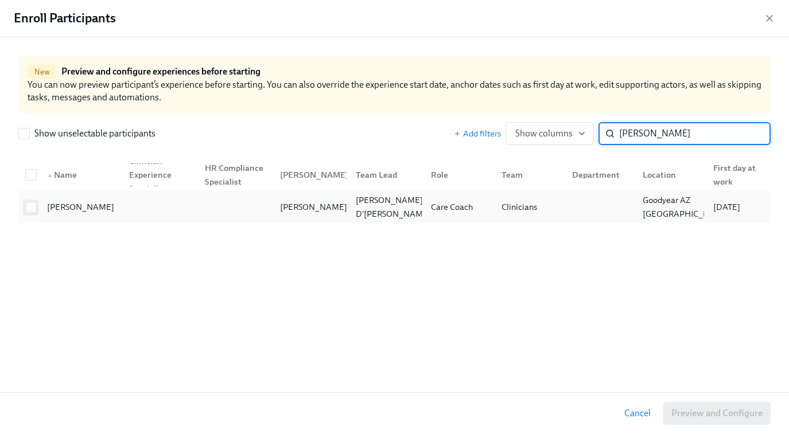
type input "[PERSON_NAME]"
click at [29, 207] on input "checkbox" at bounding box center [31, 208] width 10 height 10
checkbox input "true"
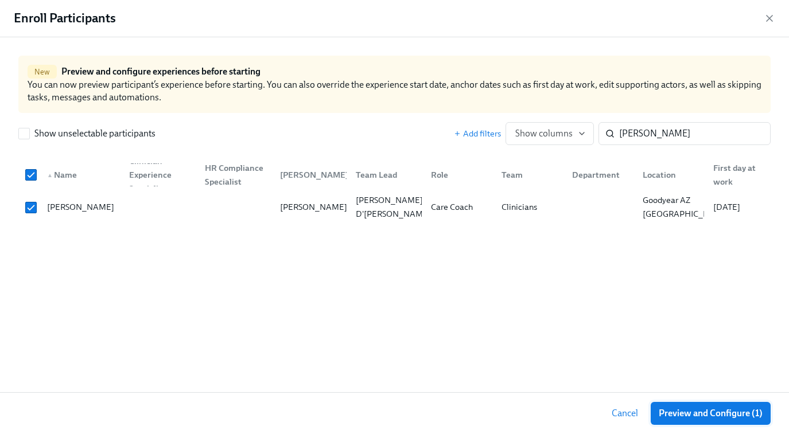
click at [699, 415] on span "Preview and Configure (1)" at bounding box center [711, 413] width 104 height 11
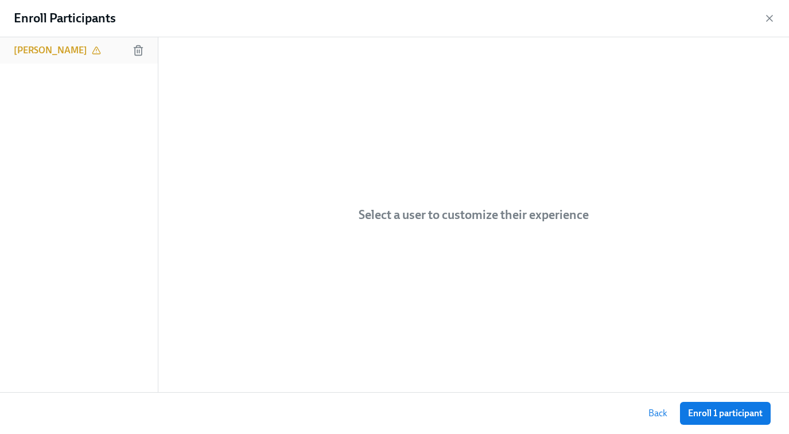
click at [58, 48] on h6 "[PERSON_NAME]" at bounding box center [50, 50] width 73 height 13
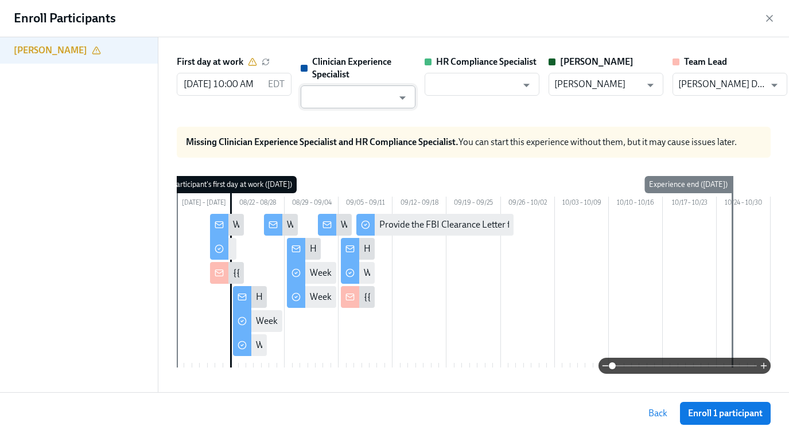
click at [363, 96] on input "text" at bounding box center [349, 96] width 87 height 23
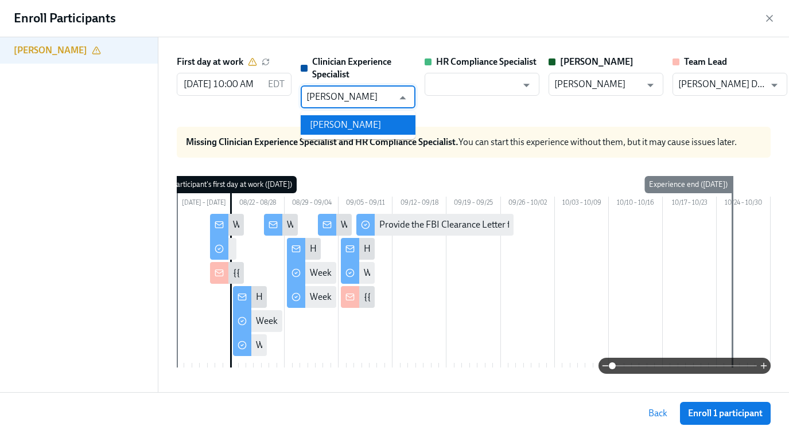
click at [336, 128] on li "[PERSON_NAME]" at bounding box center [358, 125] width 115 height 20
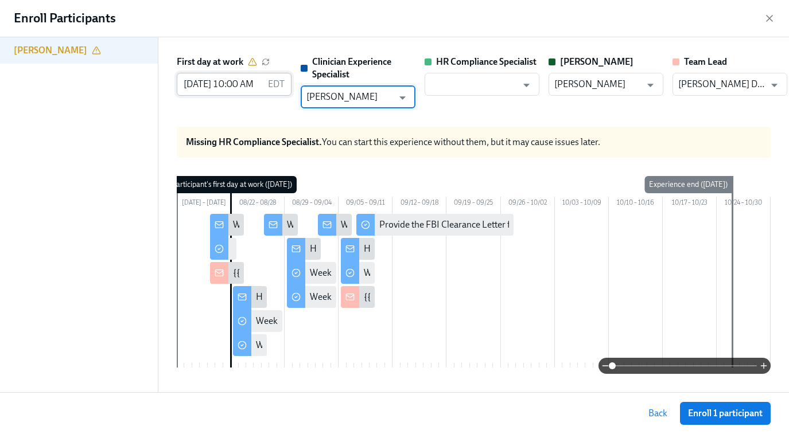
type input "[PERSON_NAME]"
click at [205, 79] on input "[DATE] 10:00 AM" at bounding box center [220, 84] width 87 height 23
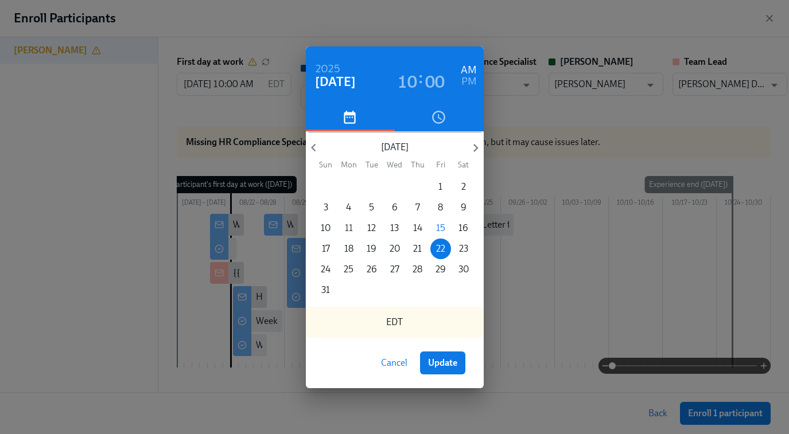
click at [348, 225] on p "11" at bounding box center [349, 228] width 8 height 13
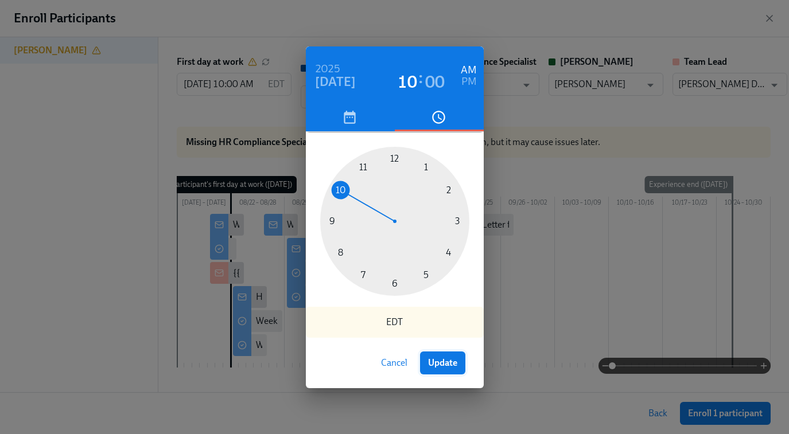
click at [440, 359] on span "Update" at bounding box center [442, 362] width 29 height 11
type input "[DATE] 10:00 AM"
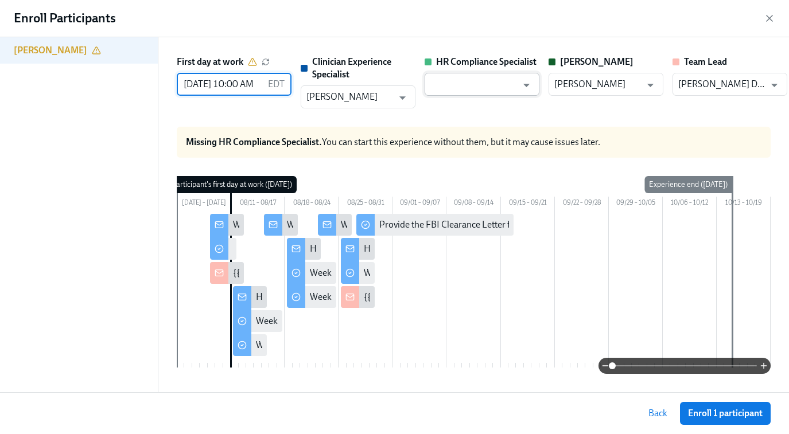
click at [485, 87] on input "text" at bounding box center [473, 84] width 87 height 23
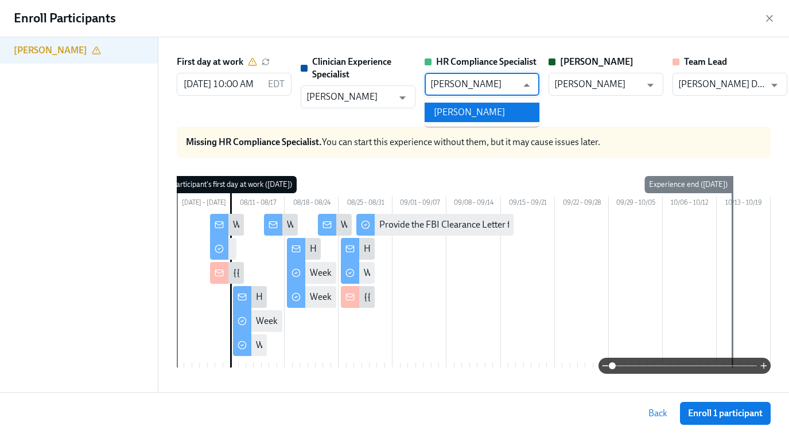
click at [482, 102] on ul "[PERSON_NAME]" at bounding box center [482, 112] width 115 height 29
click at [499, 110] on li "[PERSON_NAME]" at bounding box center [482, 113] width 115 height 20
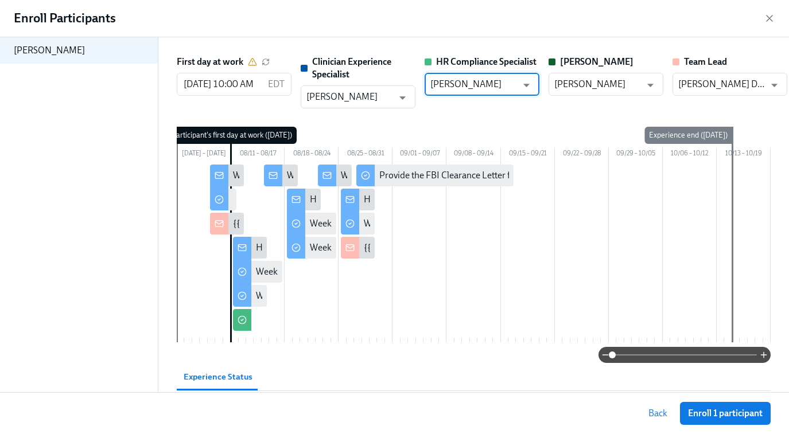
type input "[PERSON_NAME]"
click at [745, 82] on input "[PERSON_NAME] D'[PERSON_NAME]" at bounding box center [721, 84] width 87 height 23
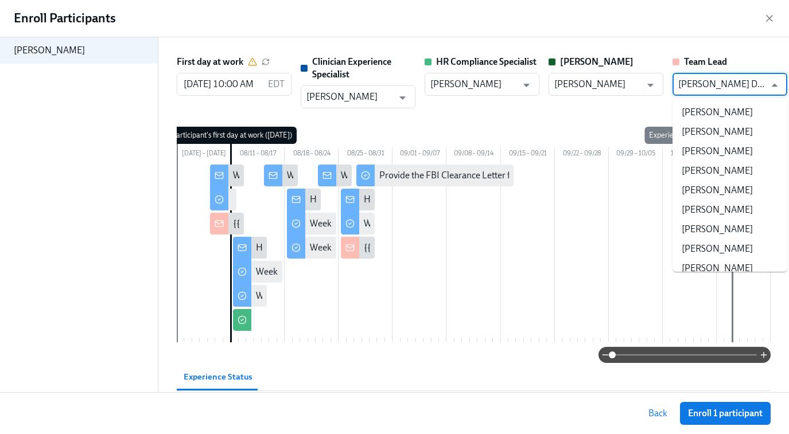
scroll to position [82037, 0]
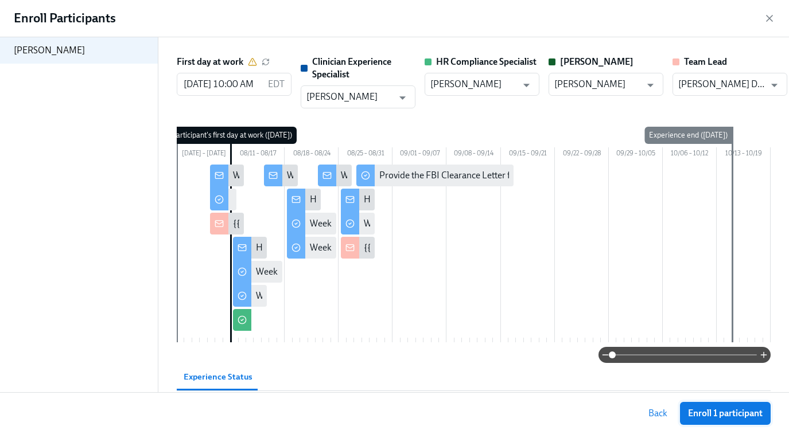
click at [707, 411] on span "Enroll 1 participant" at bounding box center [725, 413] width 75 height 11
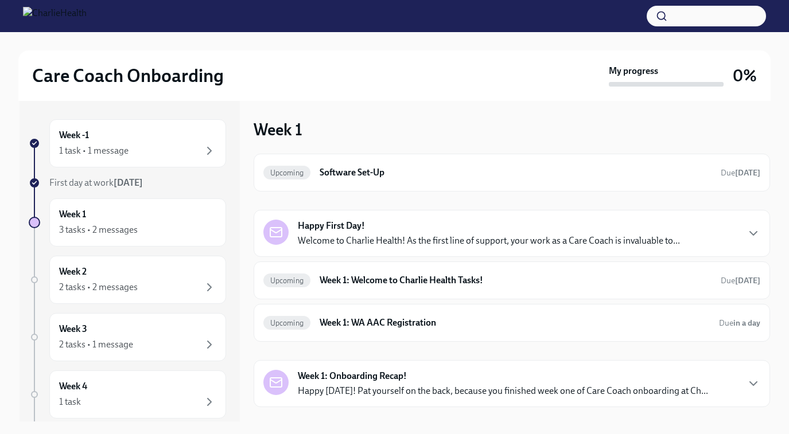
click at [458, 139] on div "Week 1 Upcoming Software Set-Up Due 2 days ago Happy First Day! Welcome to Char…" at bounding box center [512, 263] width 516 height 288
